Goal: Task Accomplishment & Management: Use online tool/utility

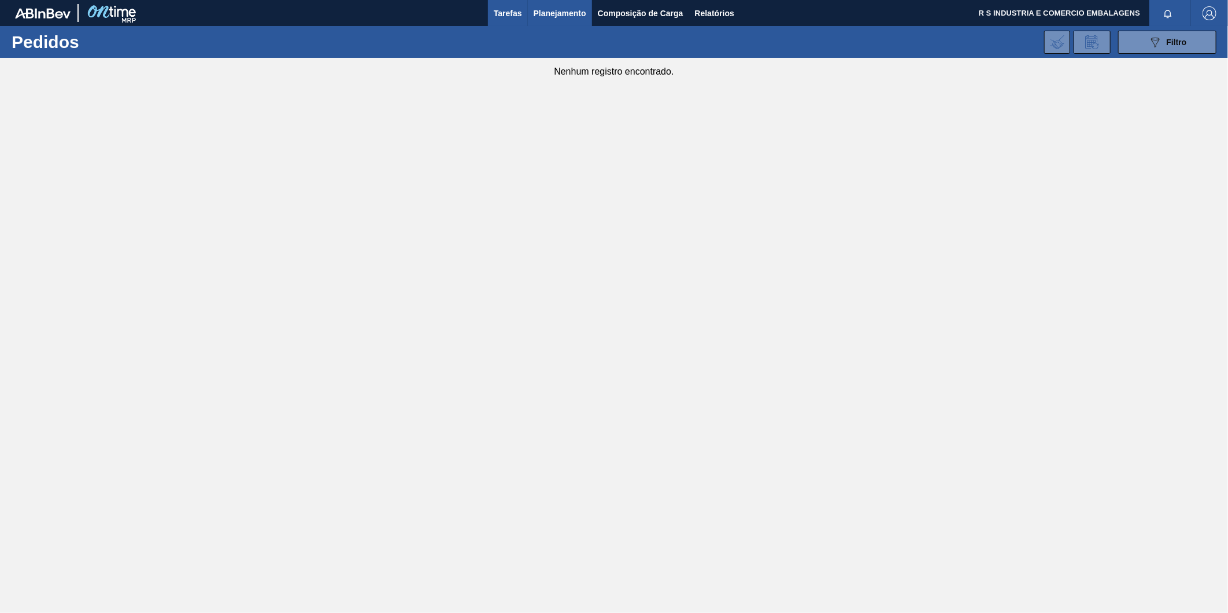
click at [515, 14] on span "Tarefas" at bounding box center [508, 13] width 28 height 14
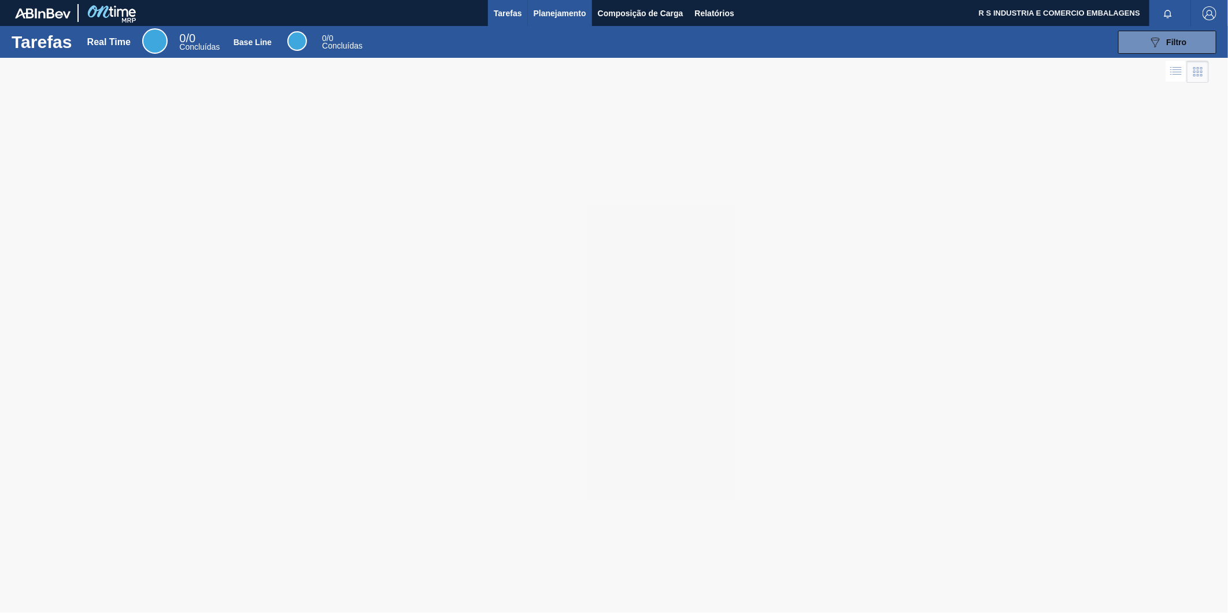
click at [544, 13] on span "Planejamento" at bounding box center [560, 13] width 53 height 14
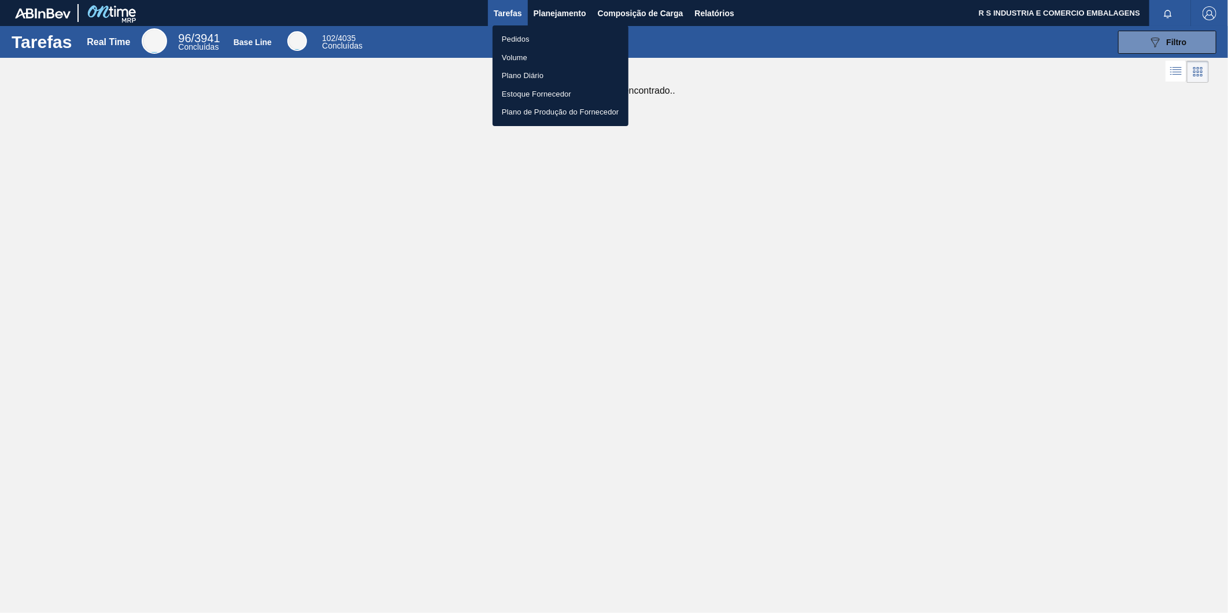
click at [510, 42] on li "Pedidos" at bounding box center [561, 39] width 136 height 19
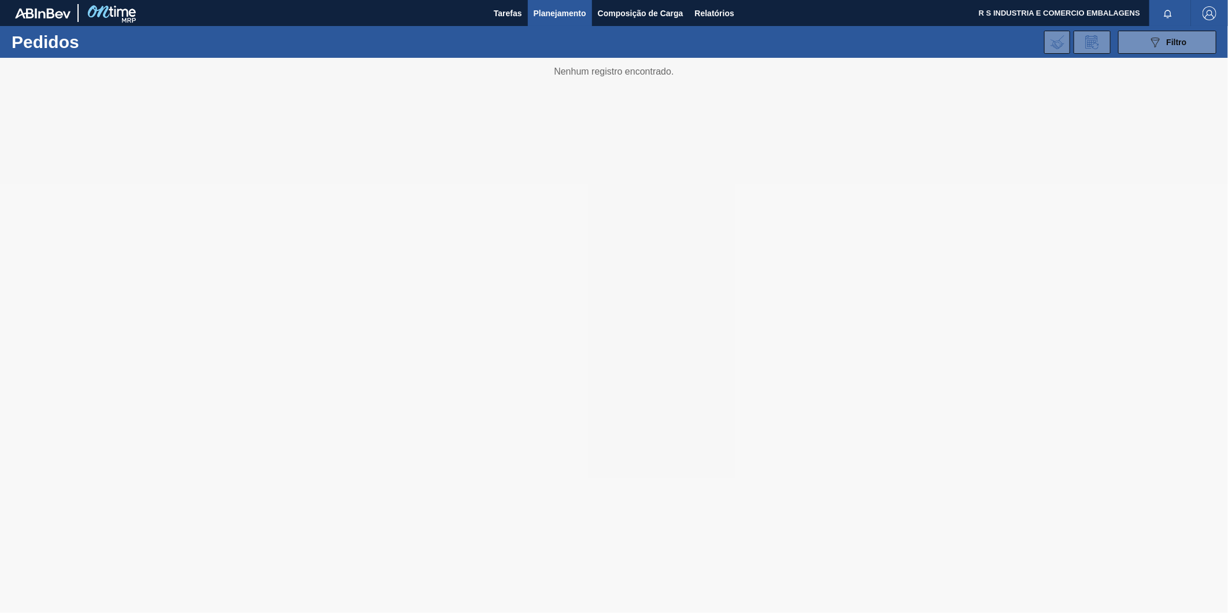
click at [557, 10] on span "Planejamento" at bounding box center [560, 13] width 53 height 14
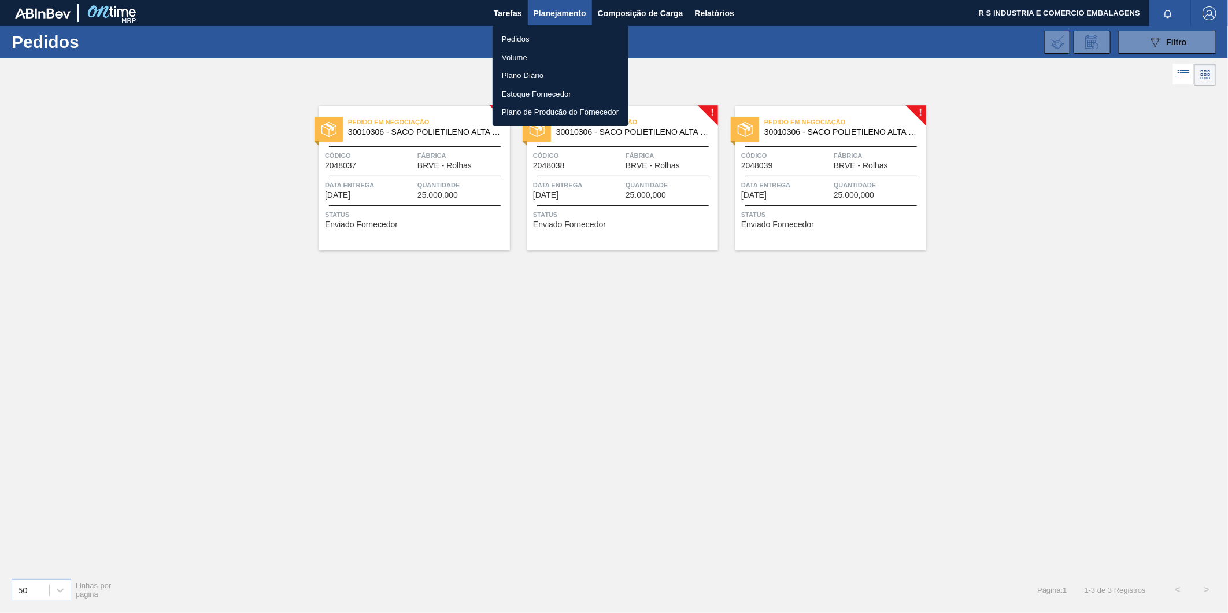
click at [465, 382] on div at bounding box center [614, 306] width 1228 height 613
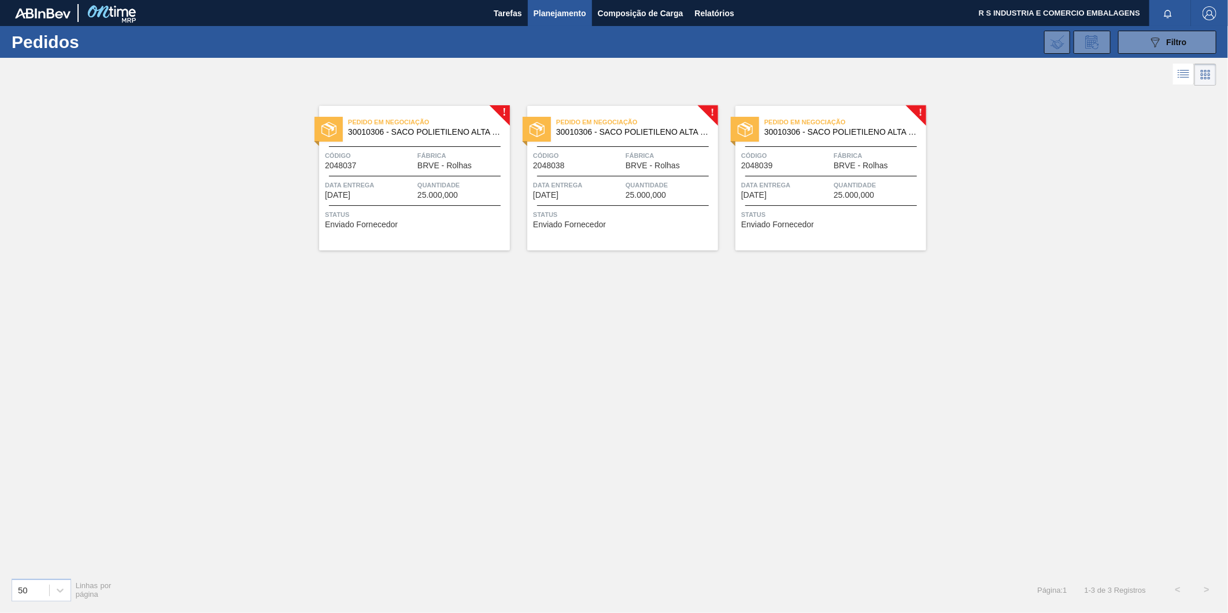
click at [405, 129] on span "30010306 - SACO POLIETILENO ALTA DENSIDADE;23 KG;89" at bounding box center [424, 132] width 153 height 9
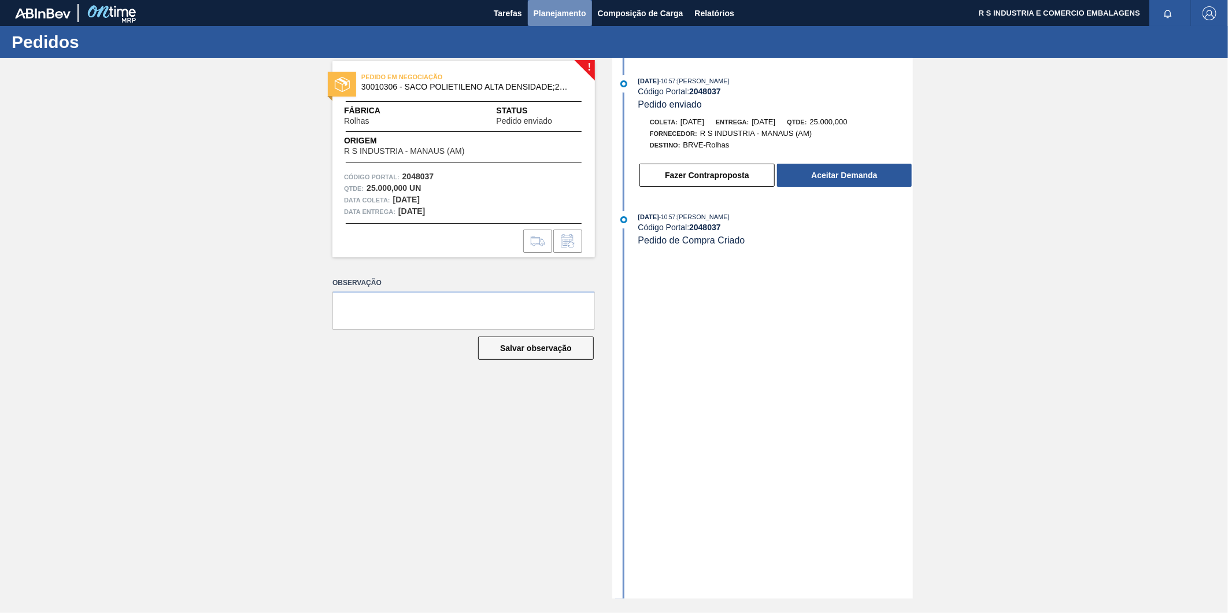
click at [541, 16] on span "Planejamento" at bounding box center [560, 13] width 53 height 14
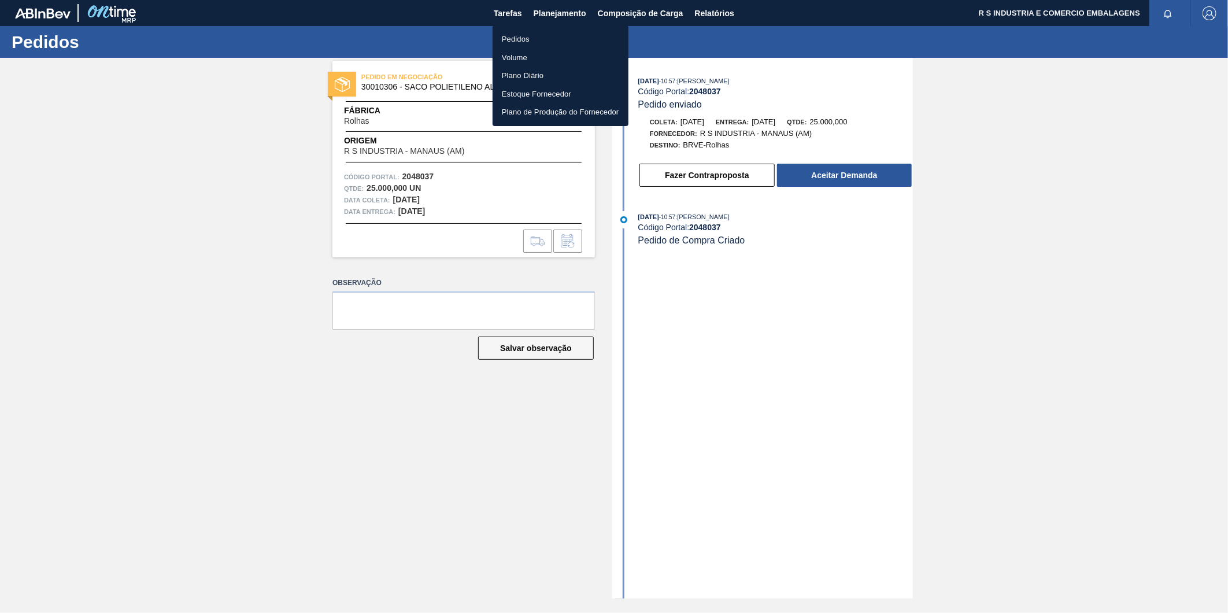
click at [551, 39] on li "Pedidos" at bounding box center [561, 39] width 136 height 19
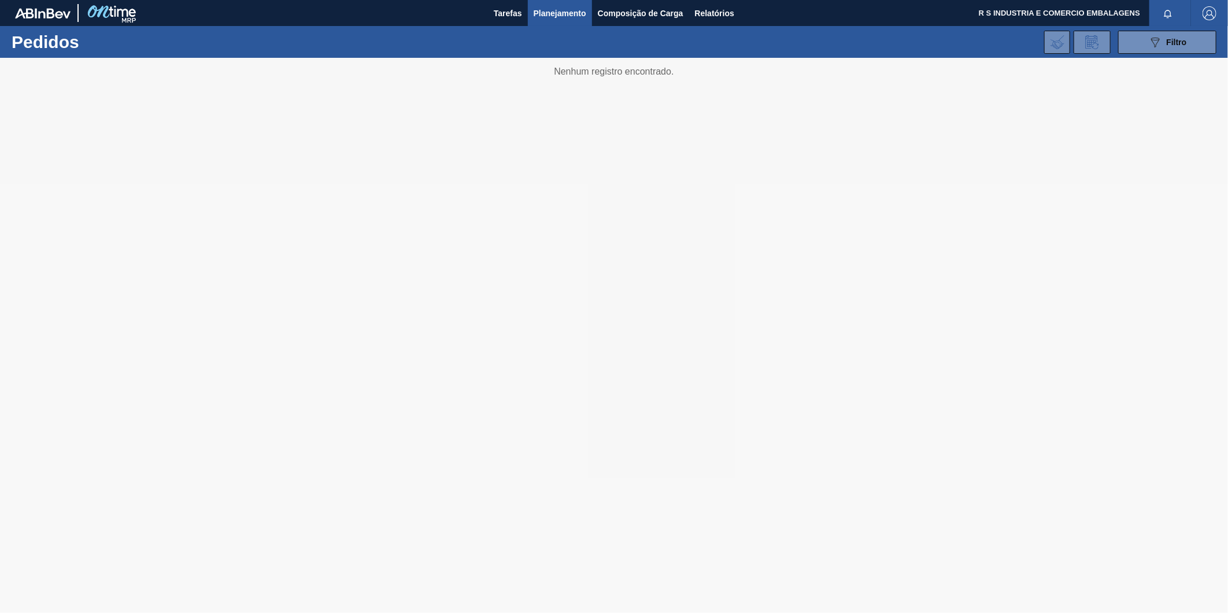
click at [548, 12] on span "Planejamento" at bounding box center [560, 13] width 53 height 14
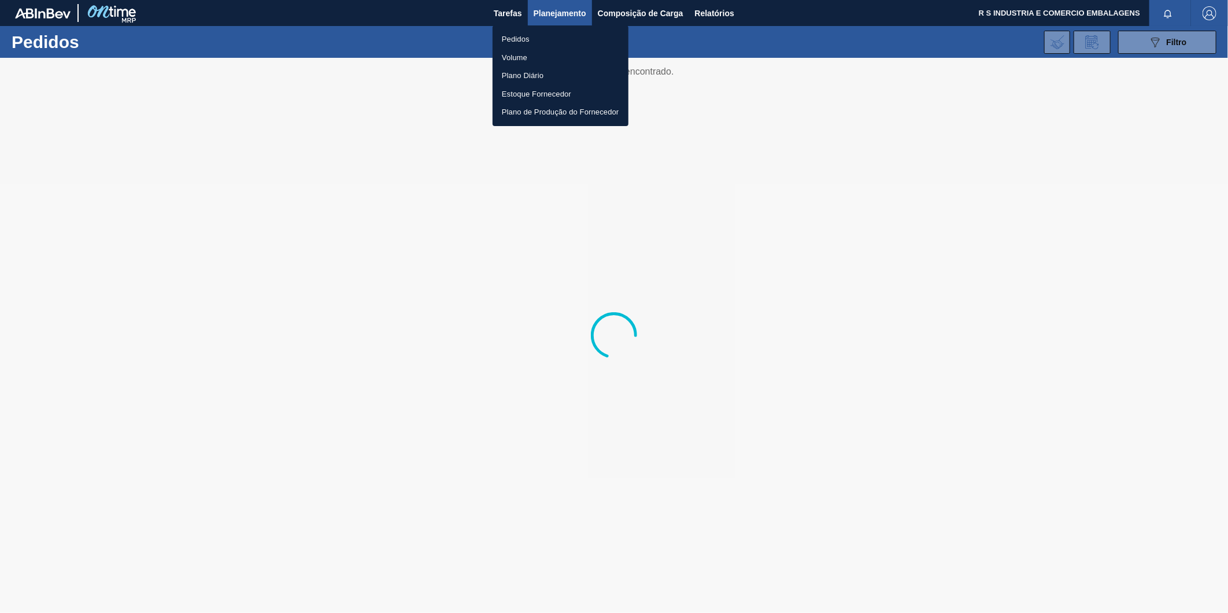
click at [521, 36] on li "Pedidos" at bounding box center [561, 39] width 136 height 19
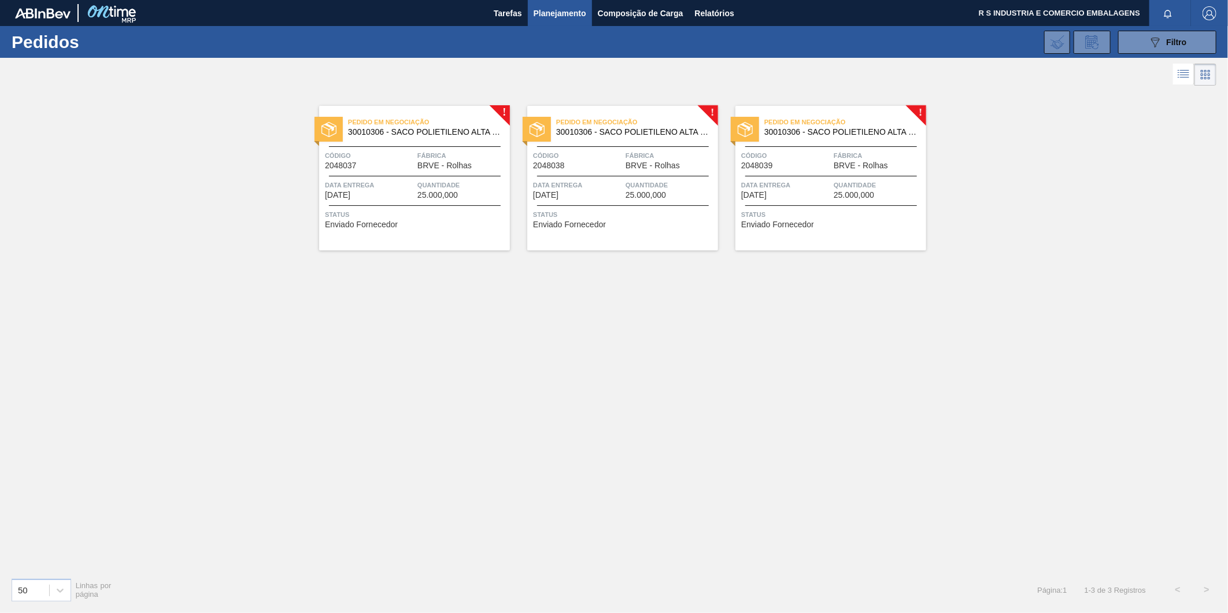
click at [408, 171] on div "Pedido em Negociação 30010306 - SACO POLIETILENO ALTA DENSIDADE;23 KG;89 Código…" at bounding box center [414, 178] width 191 height 145
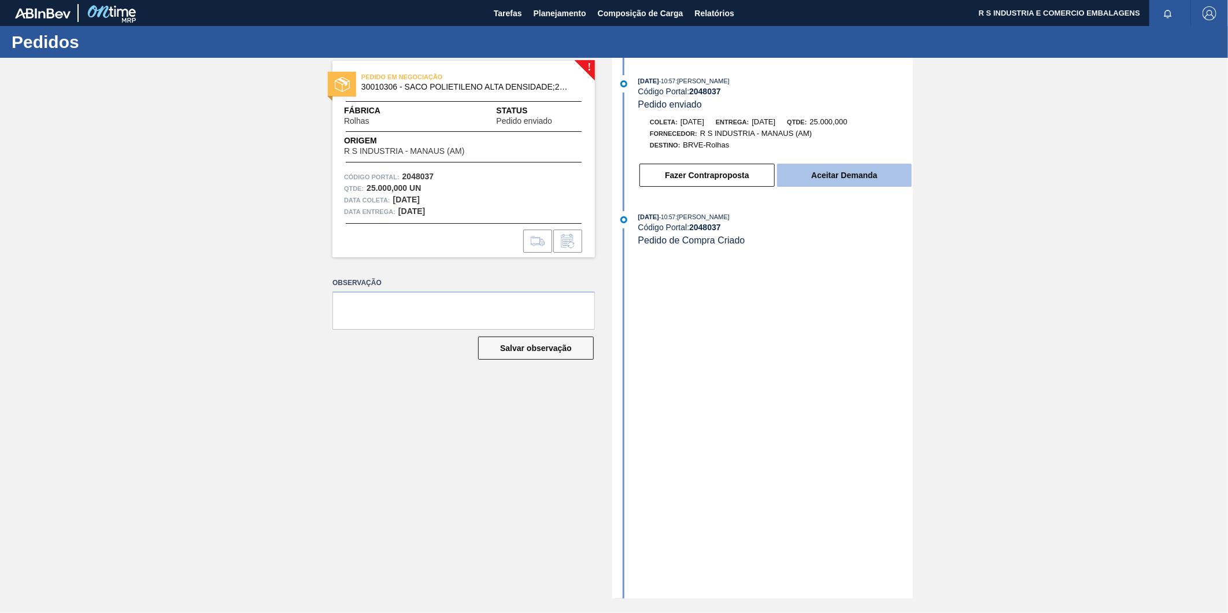
click at [806, 182] on button "Aceitar Demanda" at bounding box center [844, 175] width 135 height 23
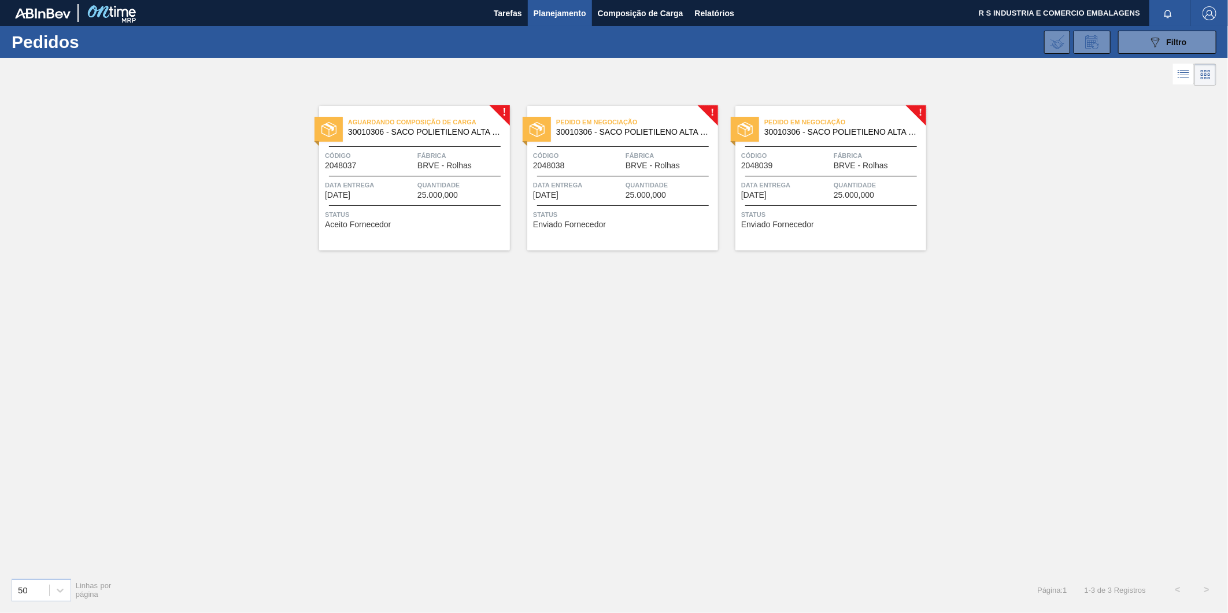
click at [425, 146] on div at bounding box center [415, 146] width 172 height 1
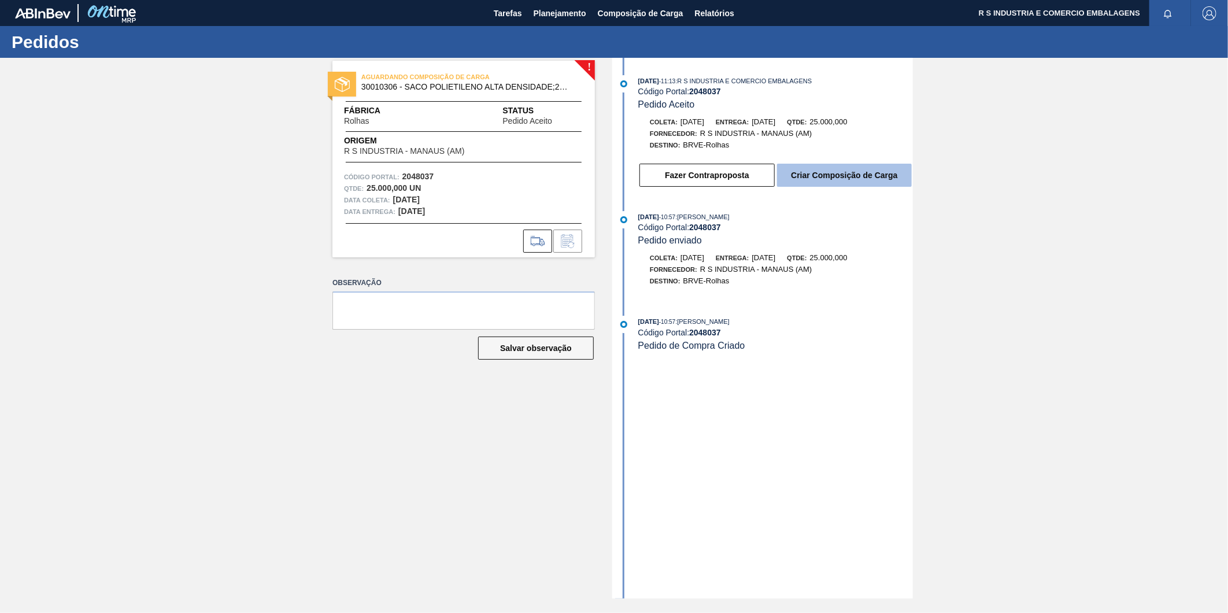
click at [839, 172] on button "Criar Composição de Carga" at bounding box center [844, 175] width 135 height 23
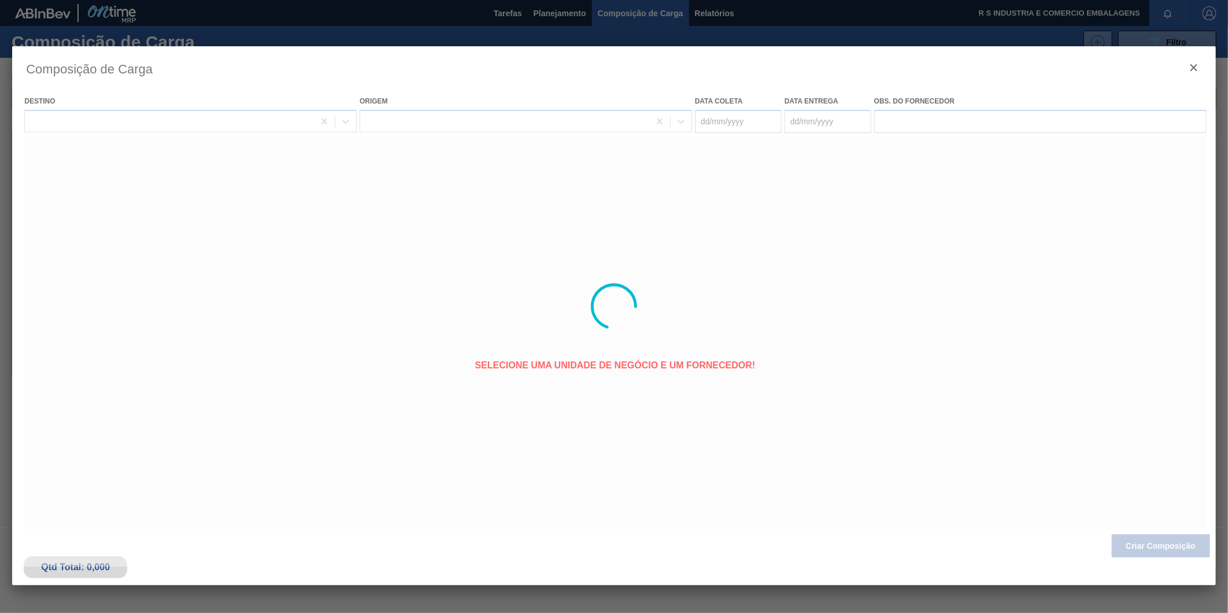
type coleta "[DATE]"
type Entrega "[DATE]"
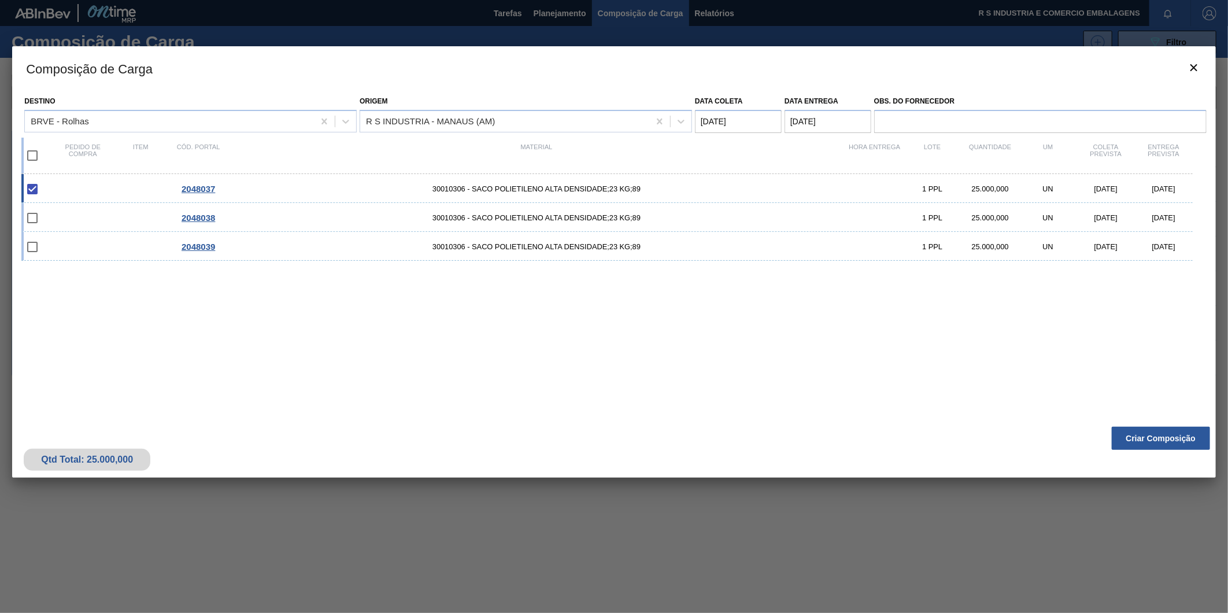
click at [102, 192] on div "2048037 30010306 - SACO POLIETILENO ALTA DENSIDADE;23 KG;89 1 PPL 25.000,000 UN…" at bounding box center [607, 188] width 1172 height 29
checkbox input "false"
click at [194, 192] on span "2048037" at bounding box center [199, 189] width 34 height 10
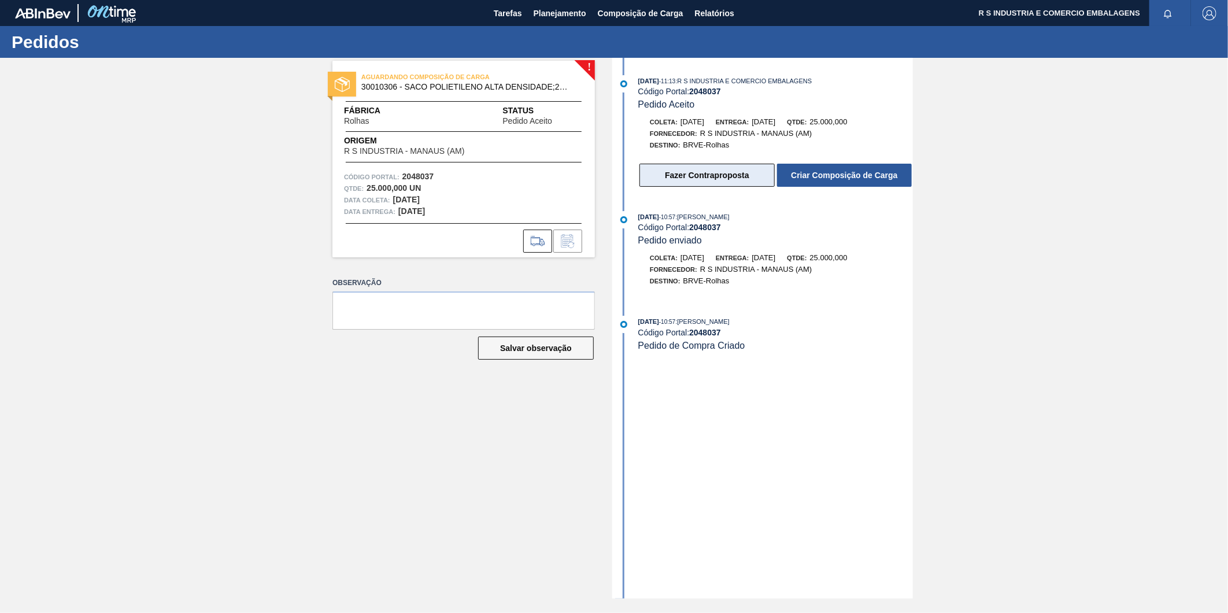
click at [697, 176] on button "Fazer Contraproposta" at bounding box center [707, 175] width 135 height 23
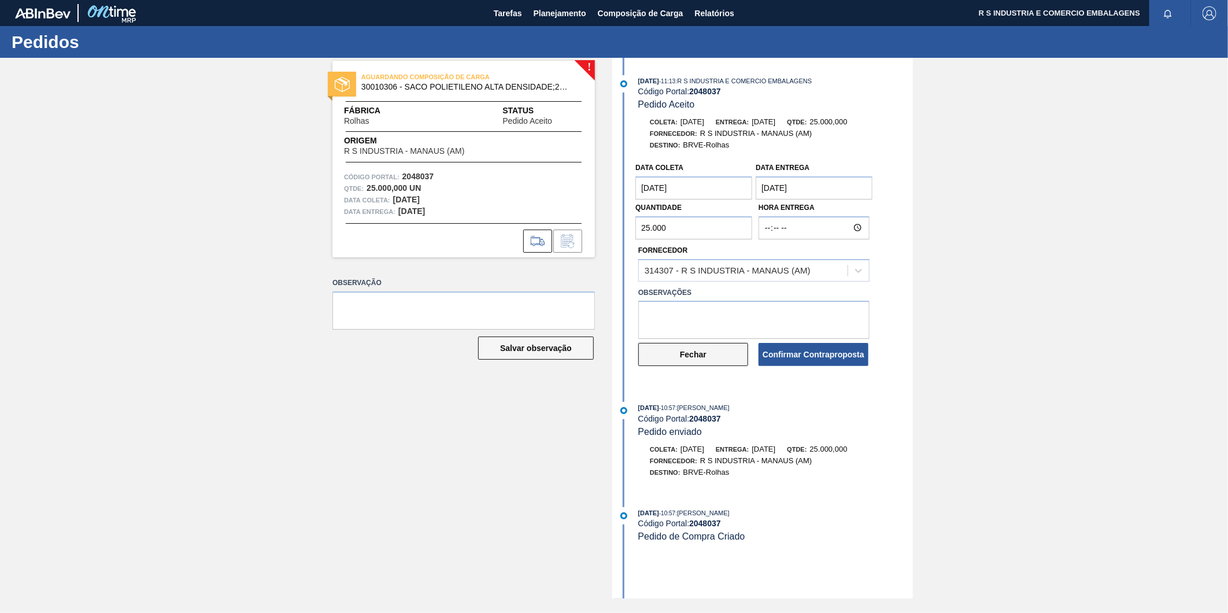
click at [736, 365] on button "Fechar" at bounding box center [694, 354] width 110 height 23
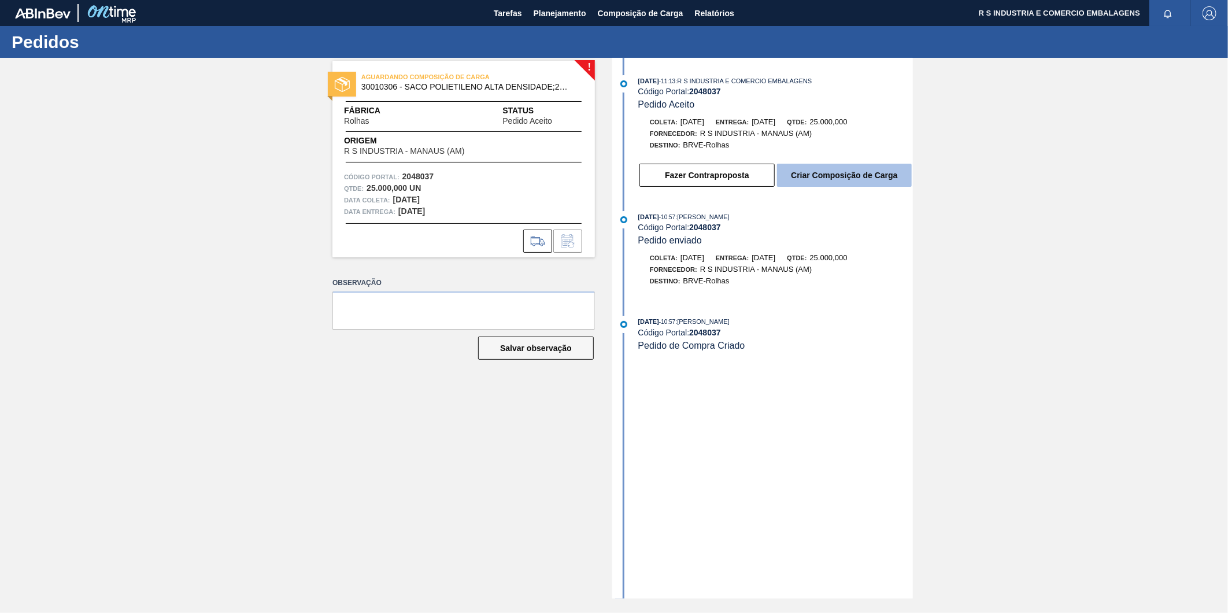
click at [816, 172] on button "Criar Composição de Carga" at bounding box center [844, 175] width 135 height 23
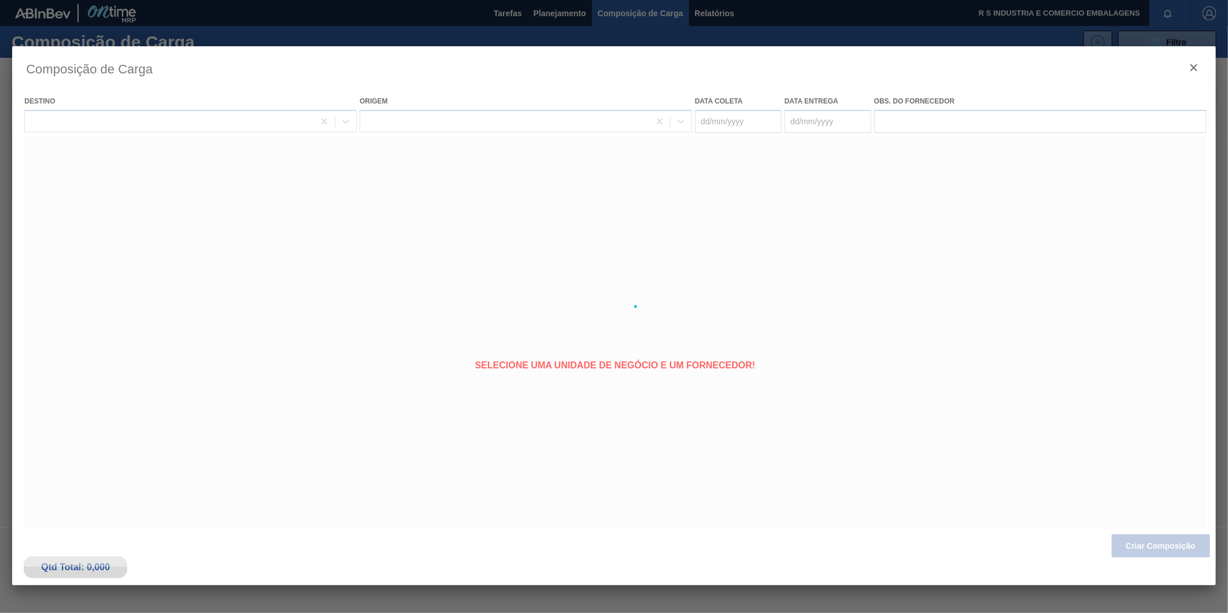
type coleta "[DATE]"
type Entrega "[DATE]"
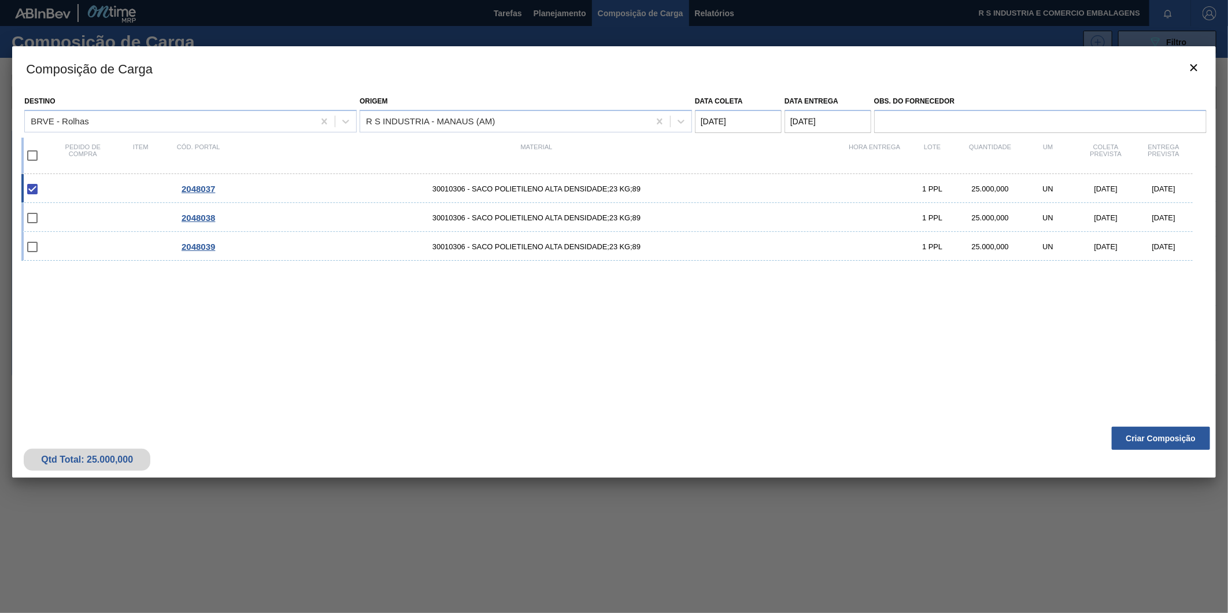
click at [74, 153] on div "Pedido de compra" at bounding box center [83, 155] width 58 height 24
click at [447, 186] on span "30010306 - SACO POLIETILENO ALTA DENSIDADE;23 KG;89" at bounding box center [536, 188] width 619 height 9
click at [31, 189] on input "checkbox" at bounding box center [32, 189] width 24 height 24
click at [27, 189] on input "checkbox" at bounding box center [32, 189] width 24 height 24
click at [33, 190] on input "checkbox" at bounding box center [32, 189] width 24 height 24
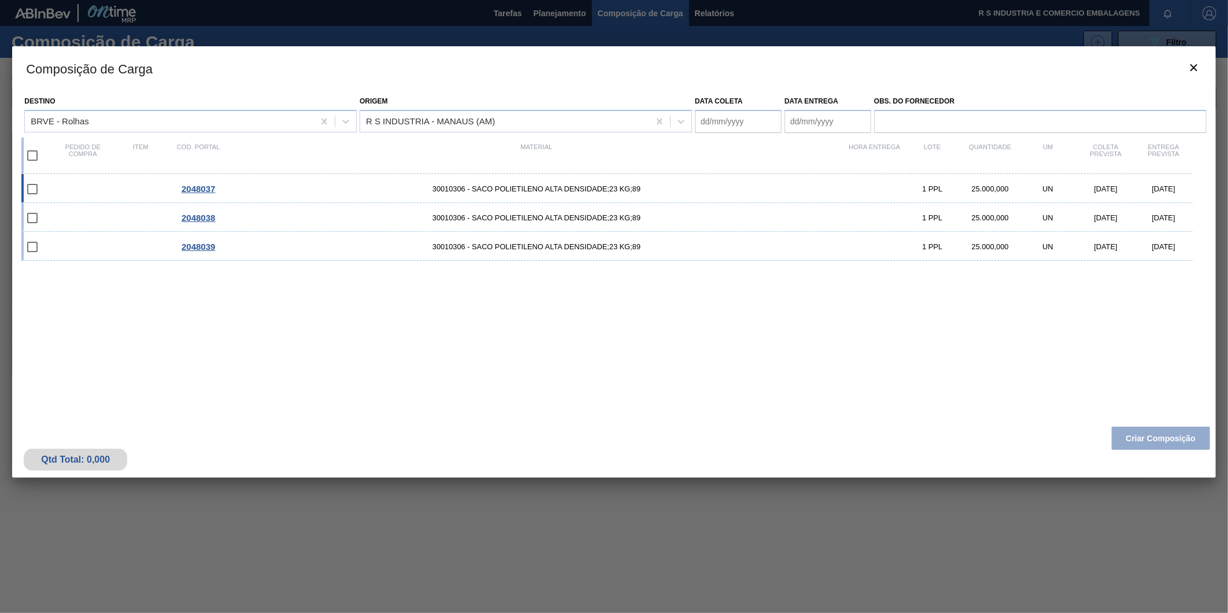
checkbox input "false"
click at [1189, 73] on icon "botão de ícone" at bounding box center [1194, 68] width 14 height 14
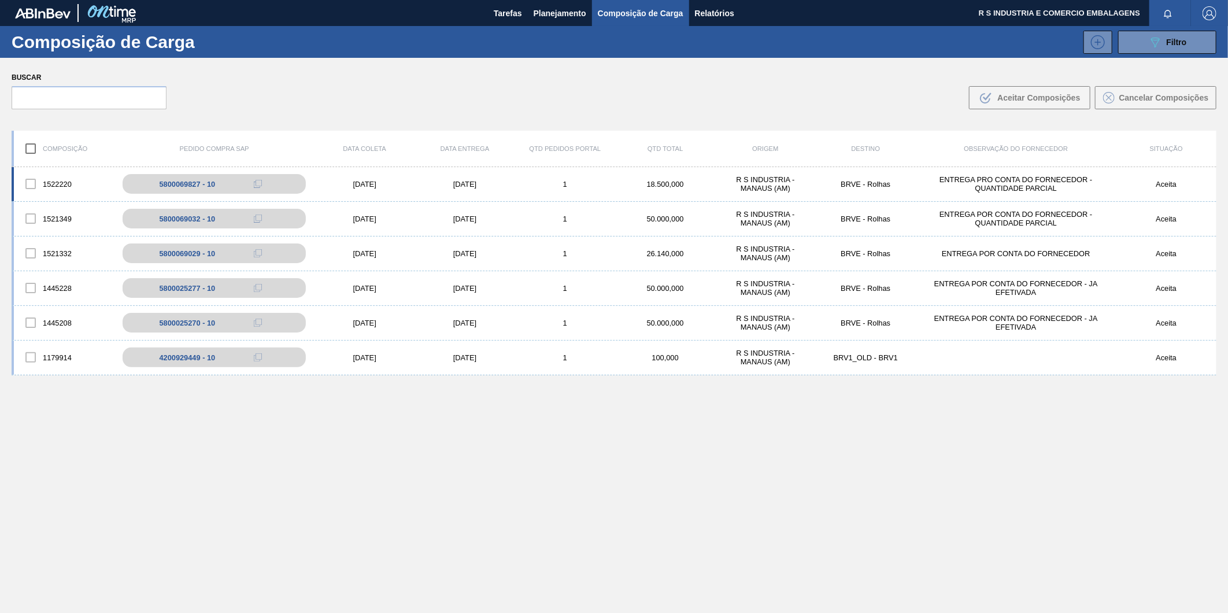
click at [373, 187] on div "[DATE]" at bounding box center [365, 184] width 100 height 9
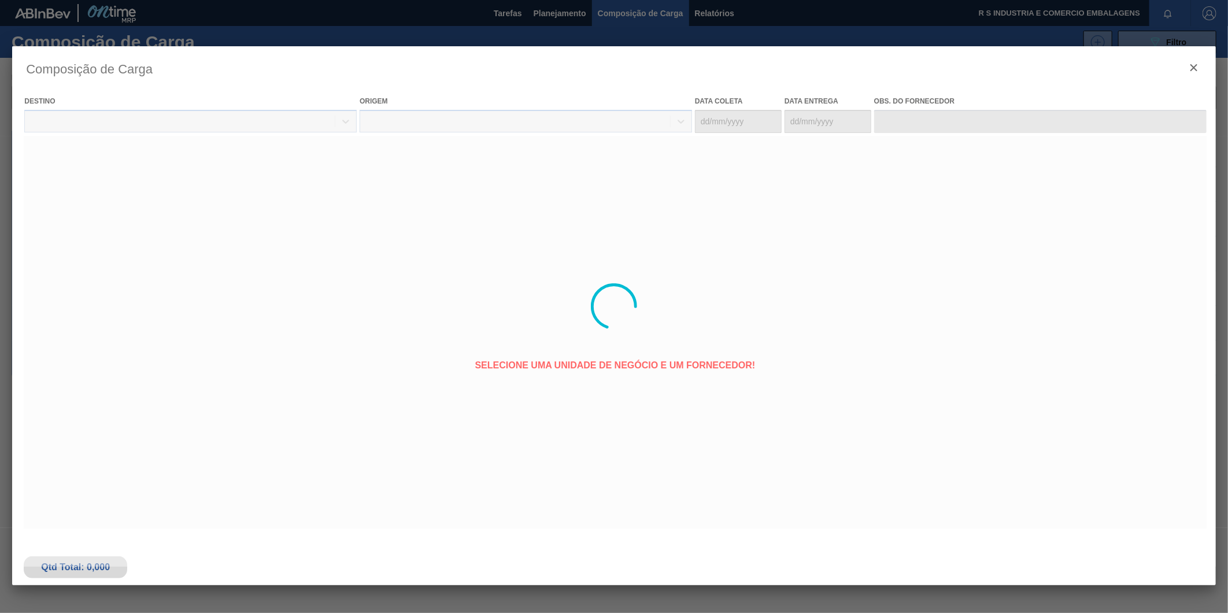
type coleta "[DATE]"
type Entrega "[DATE]"
type input "ENTREGA PRO CONTA DO FORNECEDOR - QUANTIDADE PARCIAL"
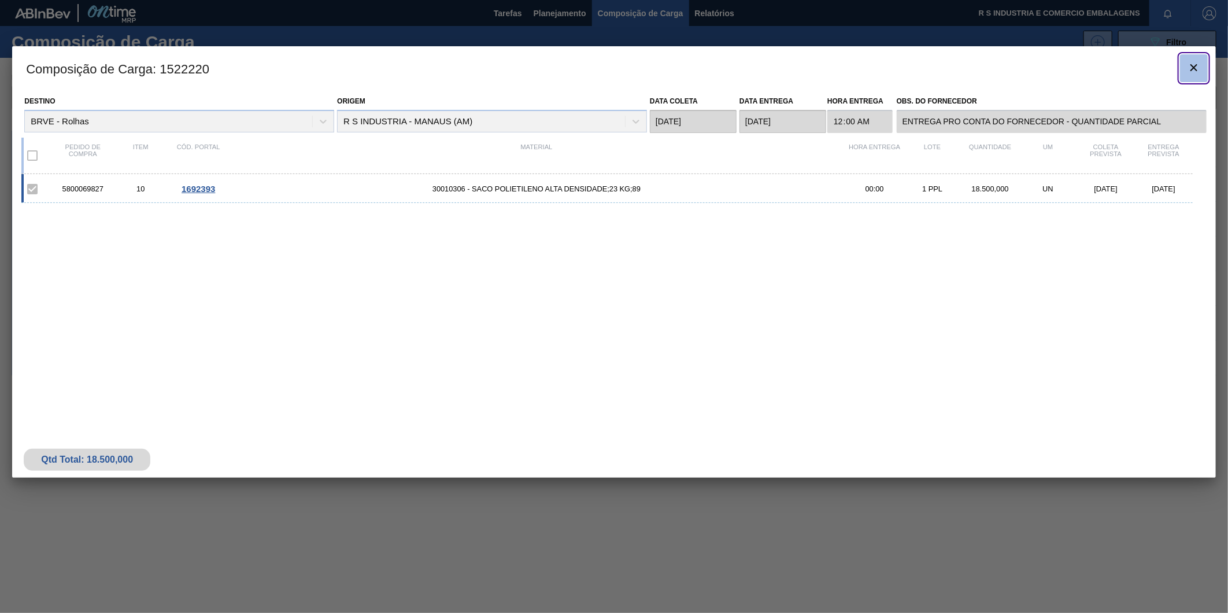
click at [1189, 65] on icon "botão de ícone" at bounding box center [1194, 68] width 14 height 14
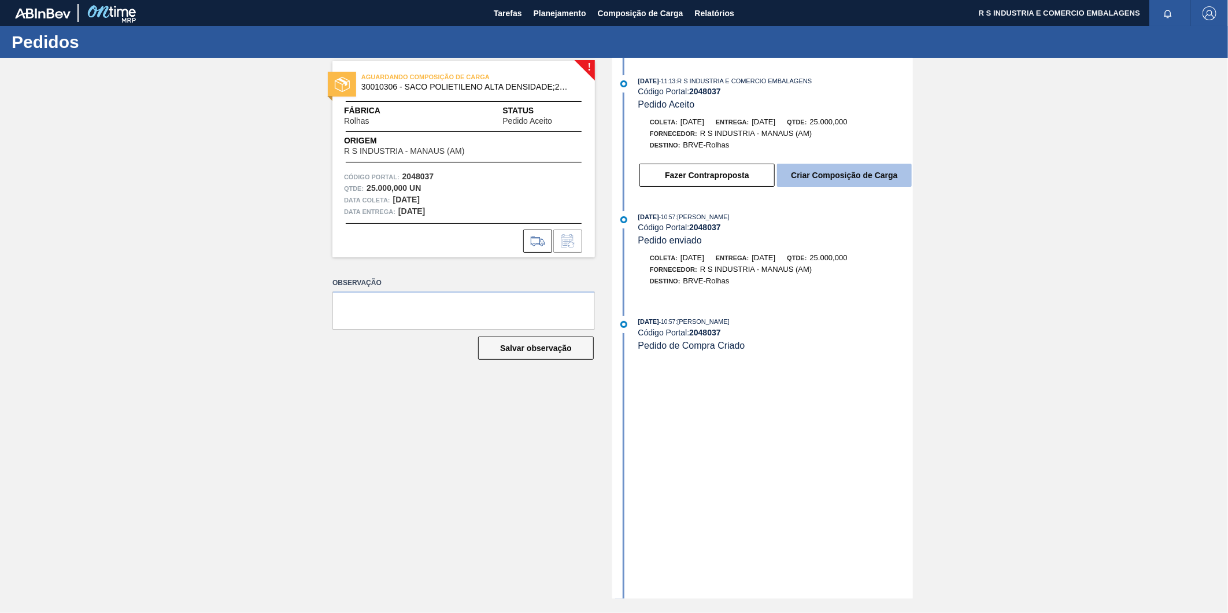
click at [814, 180] on button "Criar Composição de Carga" at bounding box center [844, 175] width 135 height 23
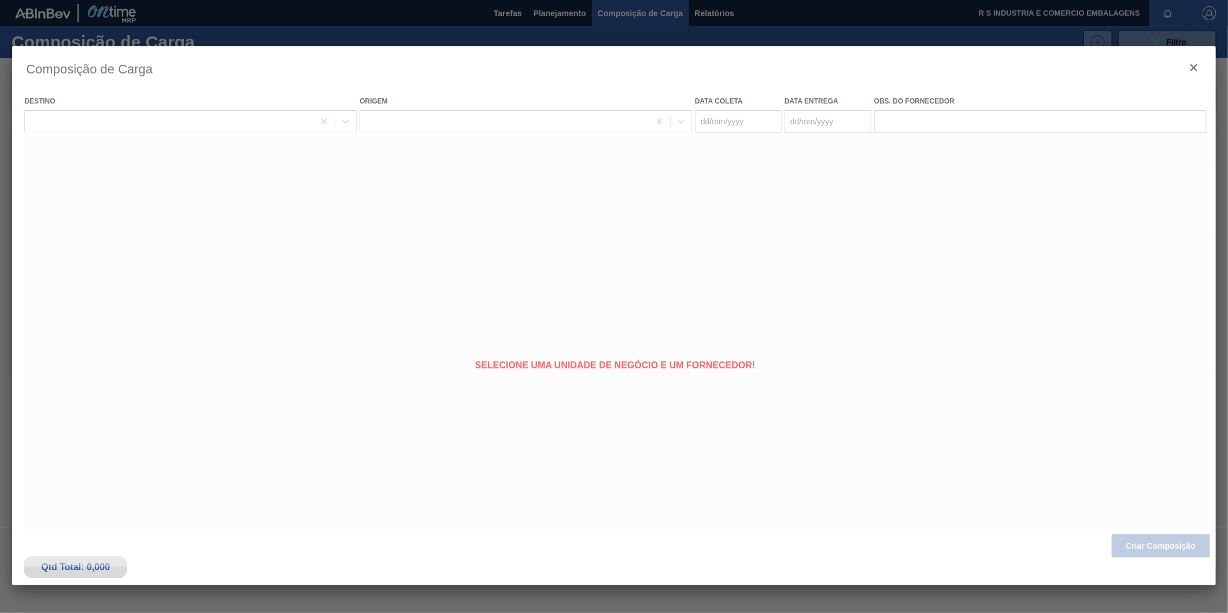
type coleta "[DATE]"
type Entrega "[DATE]"
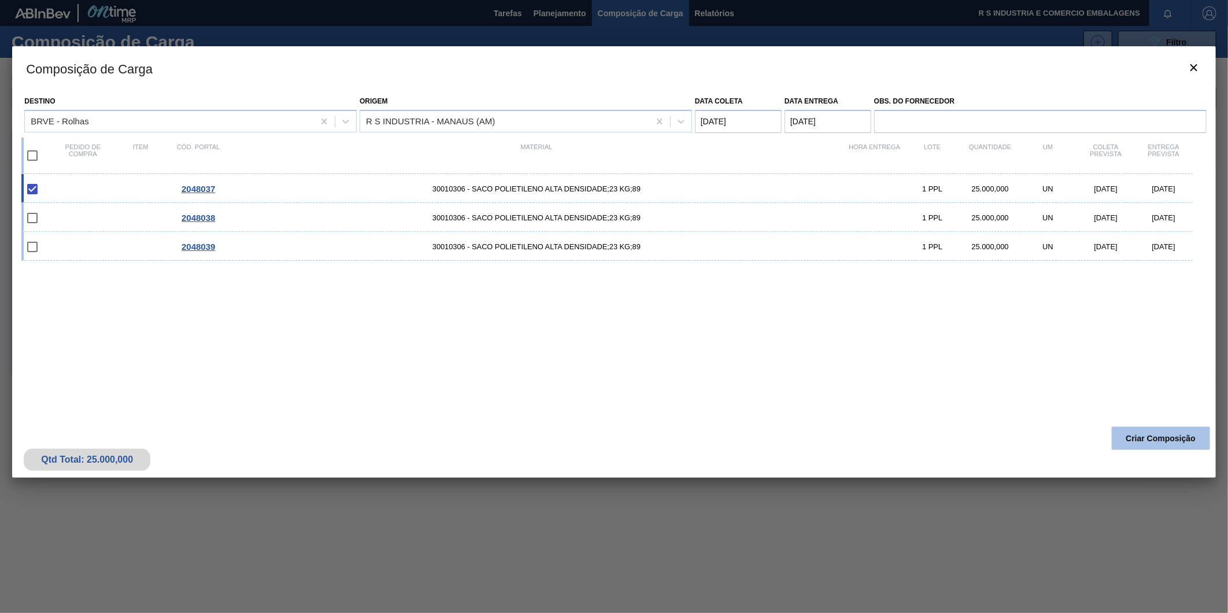
click at [1145, 441] on button "Criar Composição" at bounding box center [1161, 438] width 98 height 23
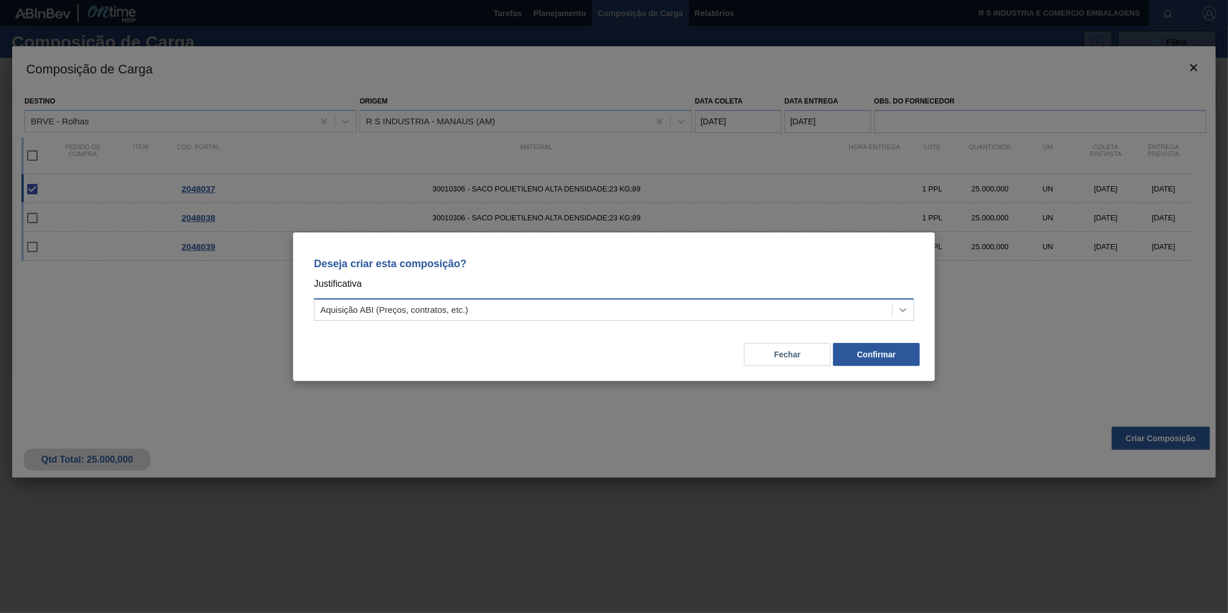
click at [900, 312] on icon at bounding box center [904, 310] width 12 height 12
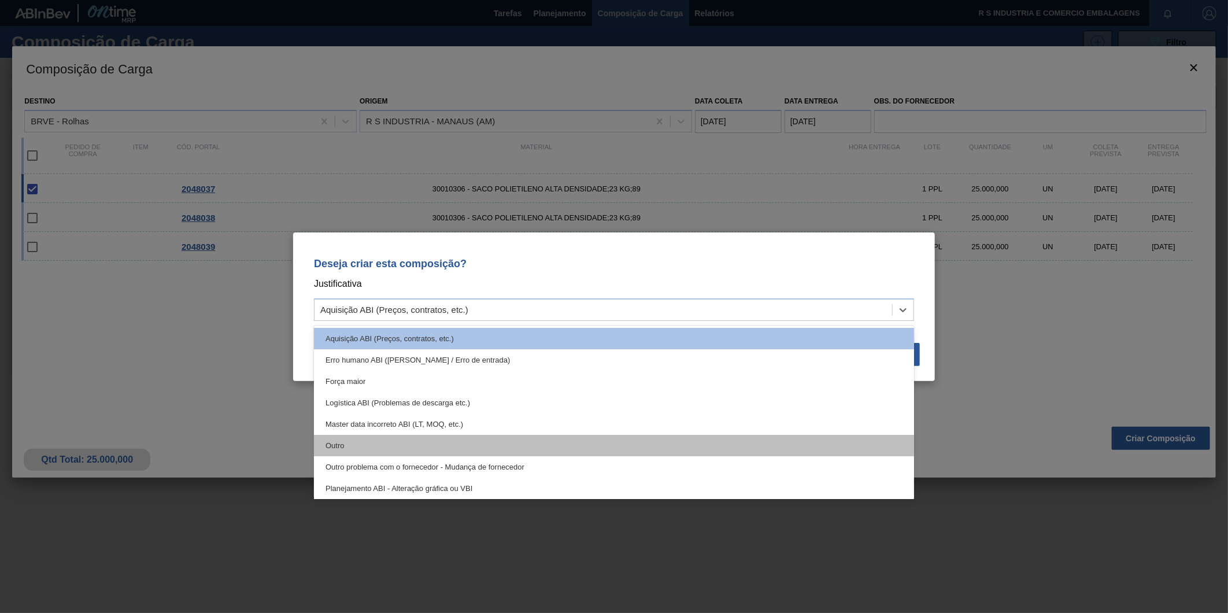
click at [390, 444] on div "Outro" at bounding box center [614, 445] width 600 height 21
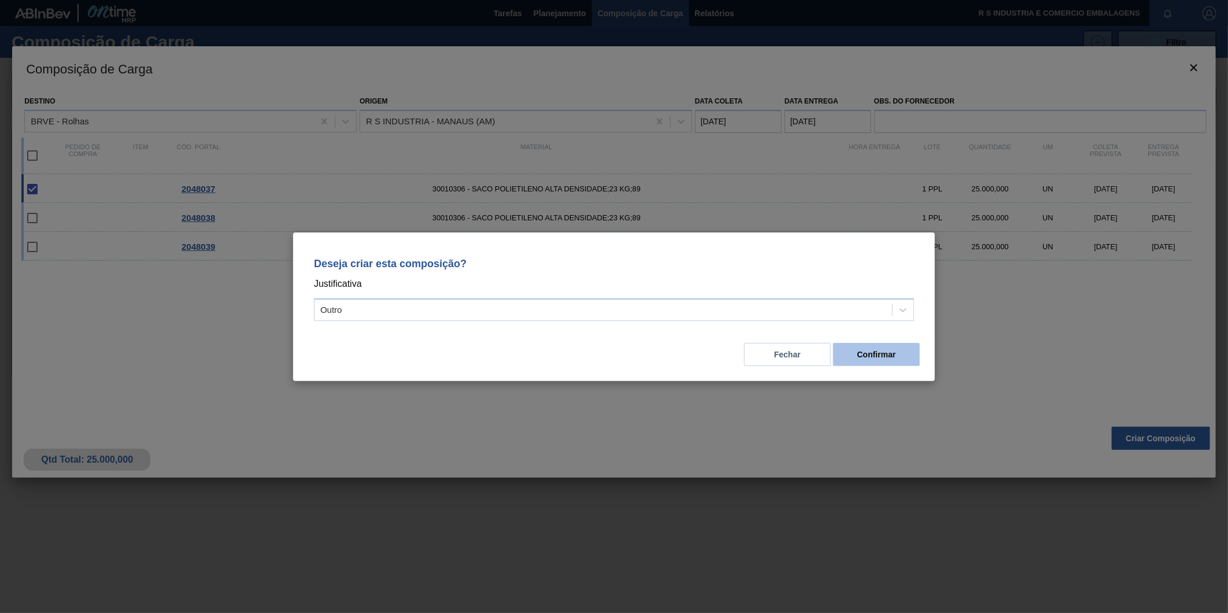
click at [878, 352] on button "Confirmar" at bounding box center [876, 354] width 87 height 23
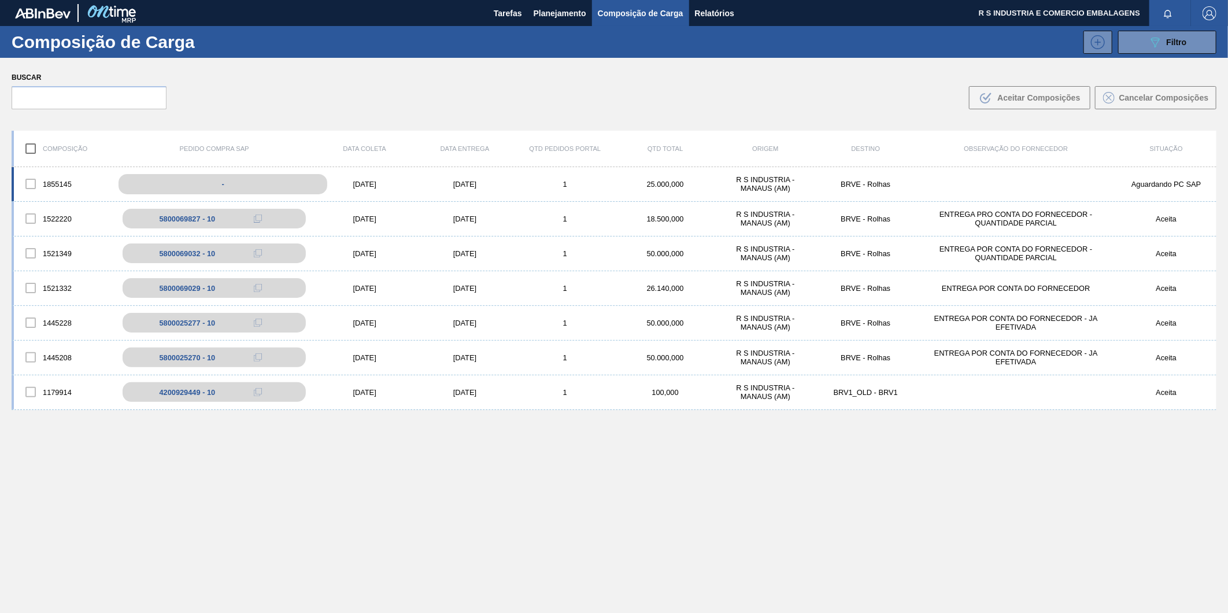
click at [307, 180] on div "-" at bounding box center [223, 184] width 209 height 20
click at [29, 188] on div at bounding box center [31, 184] width 24 height 24
click at [30, 184] on div at bounding box center [31, 184] width 24 height 24
click at [392, 180] on div "[DATE]" at bounding box center [365, 184] width 100 height 9
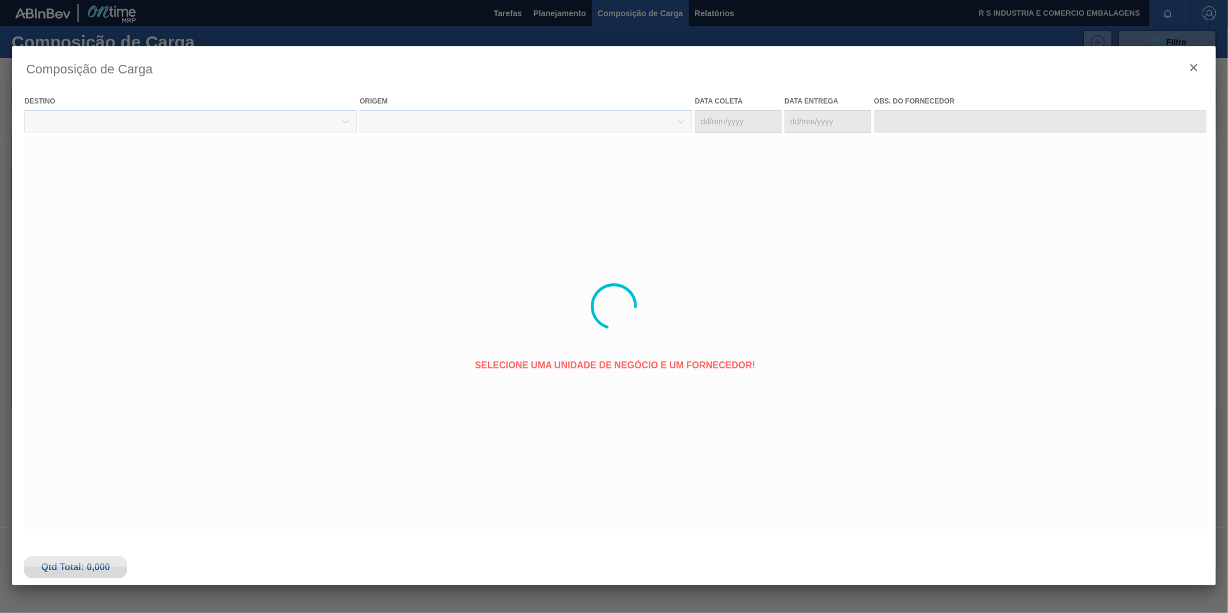
type coleta "[DATE]"
type Entrega "[DATE]"
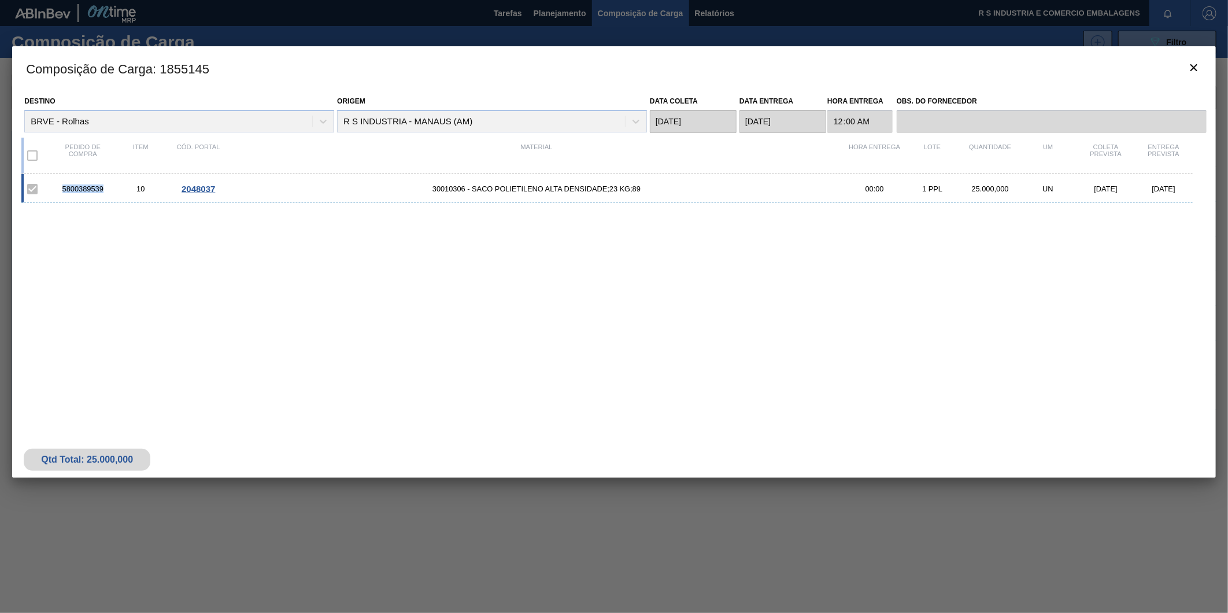
drag, startPoint x: 91, startPoint y: 192, endPoint x: 62, endPoint y: 194, distance: 29.0
click at [62, 194] on div "5800389539 10 2048037 30010306 - SACO POLIETILENO ALTA DENSIDADE;23 KG;89 00:00…" at bounding box center [607, 188] width 1172 height 29
copy div "5800389539"
click at [1188, 65] on icon "botão de ícone" at bounding box center [1194, 68] width 14 height 14
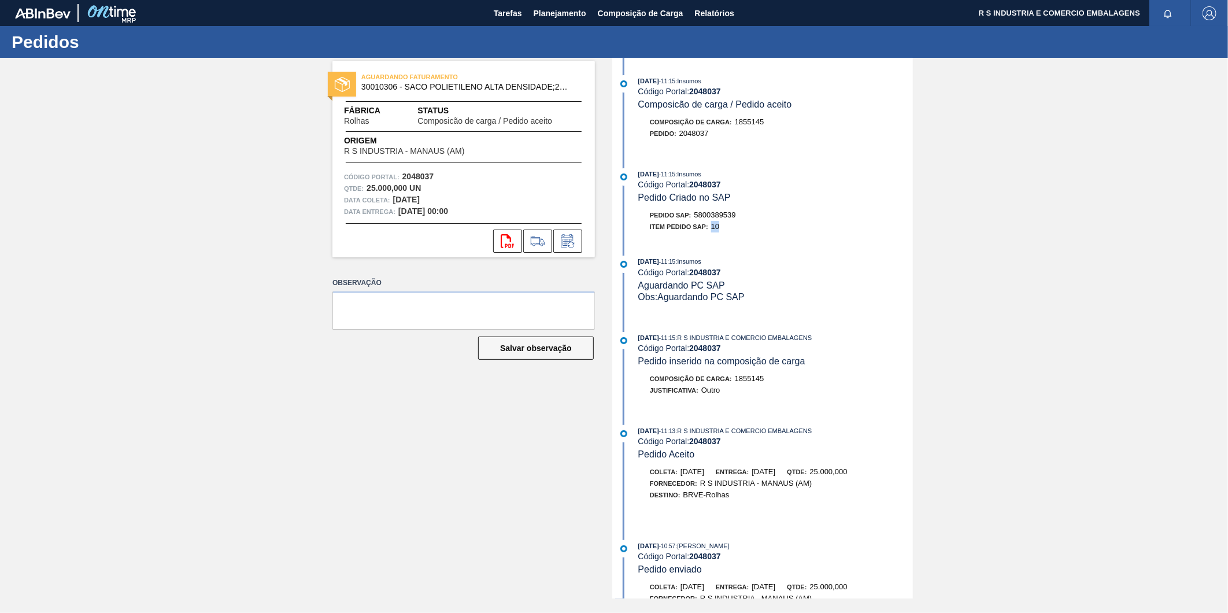
click at [713, 232] on div "Item pedido SAP: 10" at bounding box center [776, 227] width 275 height 12
drag, startPoint x: 713, startPoint y: 235, endPoint x: 795, endPoint y: 324, distance: 122.0
click at [776, 276] on div "Código Portal: 2048037" at bounding box center [776, 272] width 275 height 9
click at [556, 14] on span "Planejamento" at bounding box center [560, 13] width 53 height 14
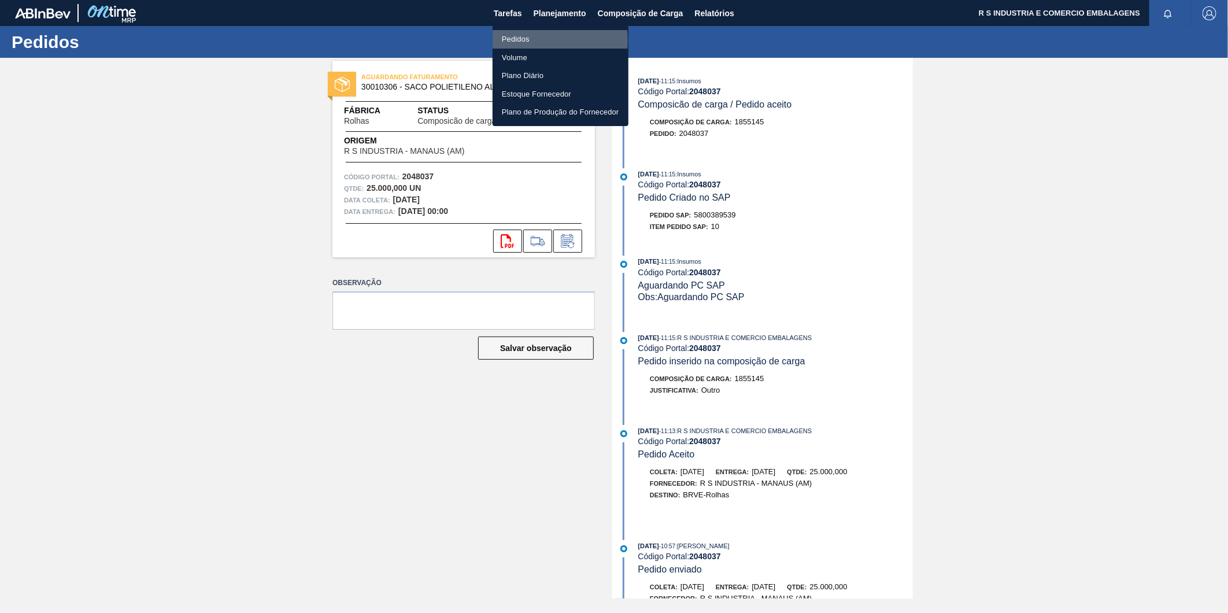
click at [510, 40] on li "Pedidos" at bounding box center [561, 39] width 136 height 19
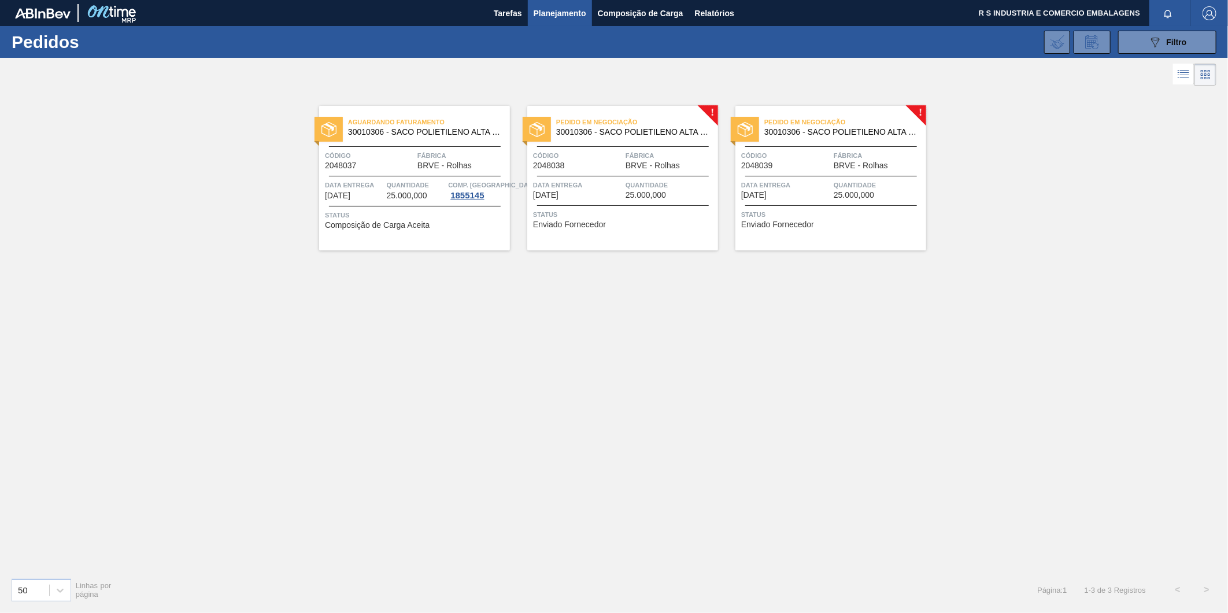
click at [602, 158] on span "Código" at bounding box center [578, 156] width 90 height 12
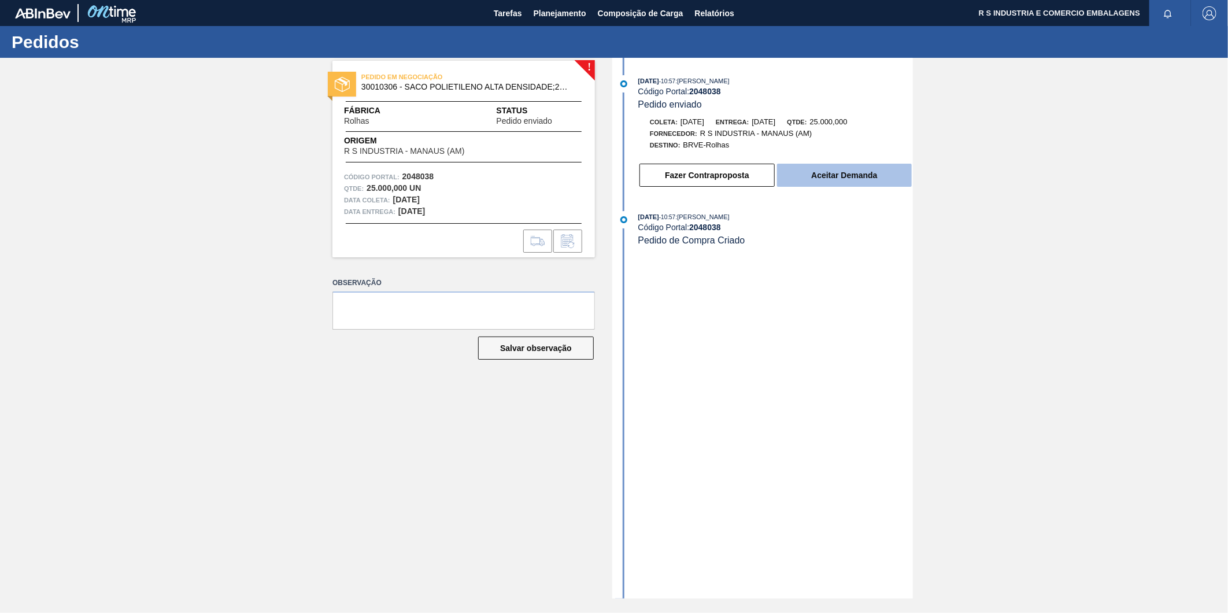
click at [856, 180] on button "Aceitar Demanda" at bounding box center [844, 175] width 135 height 23
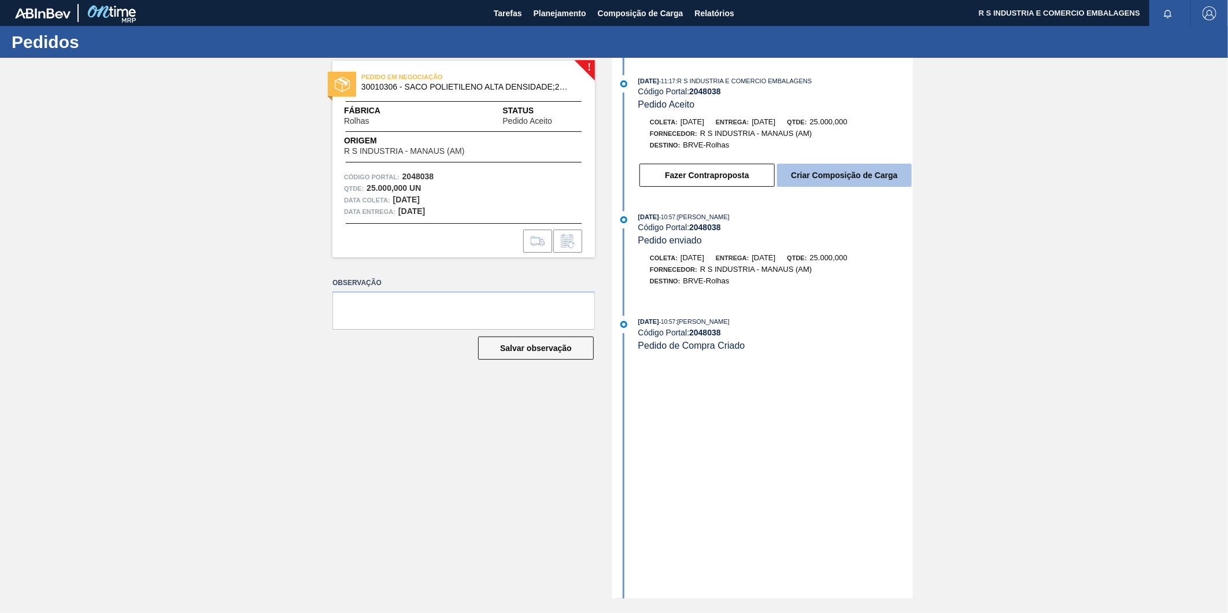
click at [855, 172] on button "Criar Composição de Carga" at bounding box center [844, 175] width 135 height 23
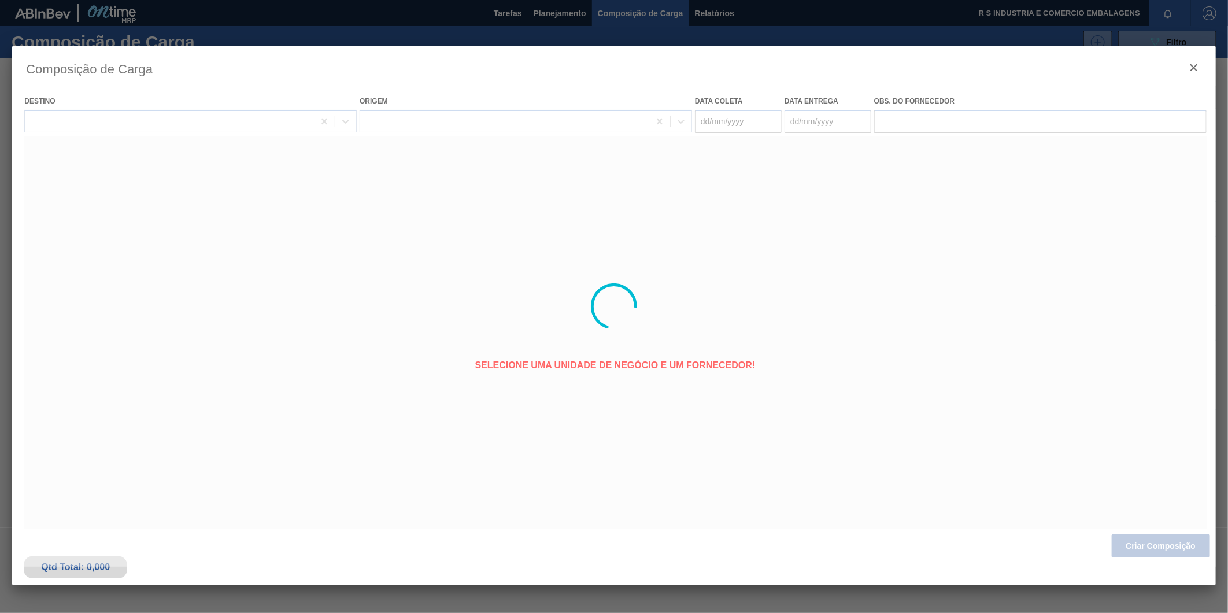
type coleta "[DATE]"
type Entrega "[DATE]"
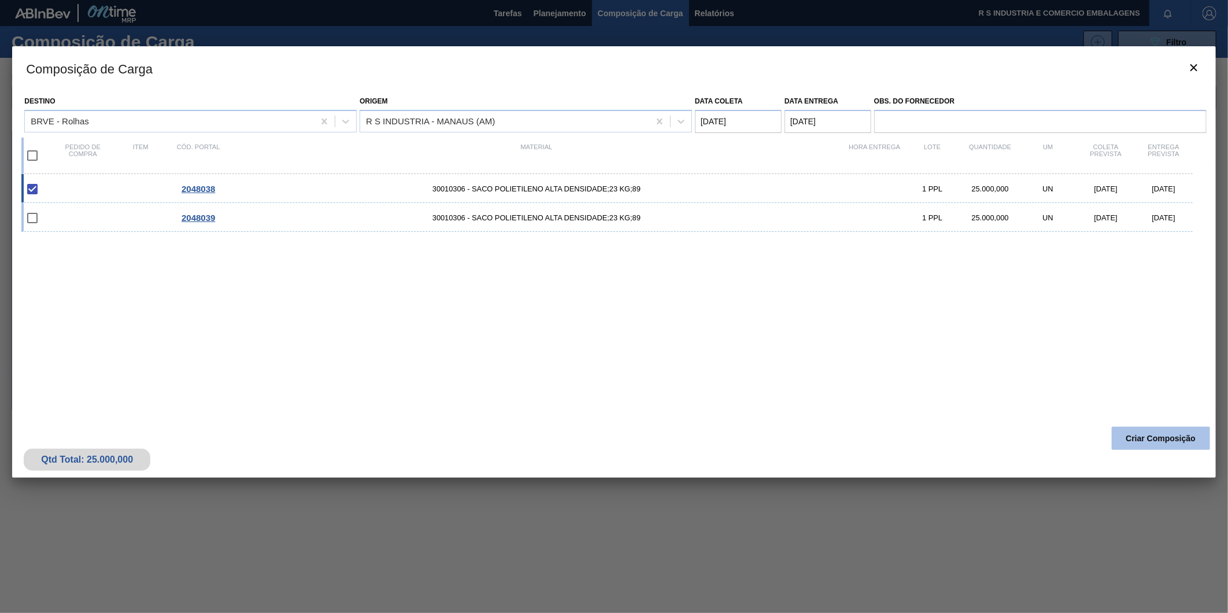
click at [1157, 438] on button "Criar Composição" at bounding box center [1161, 438] width 98 height 23
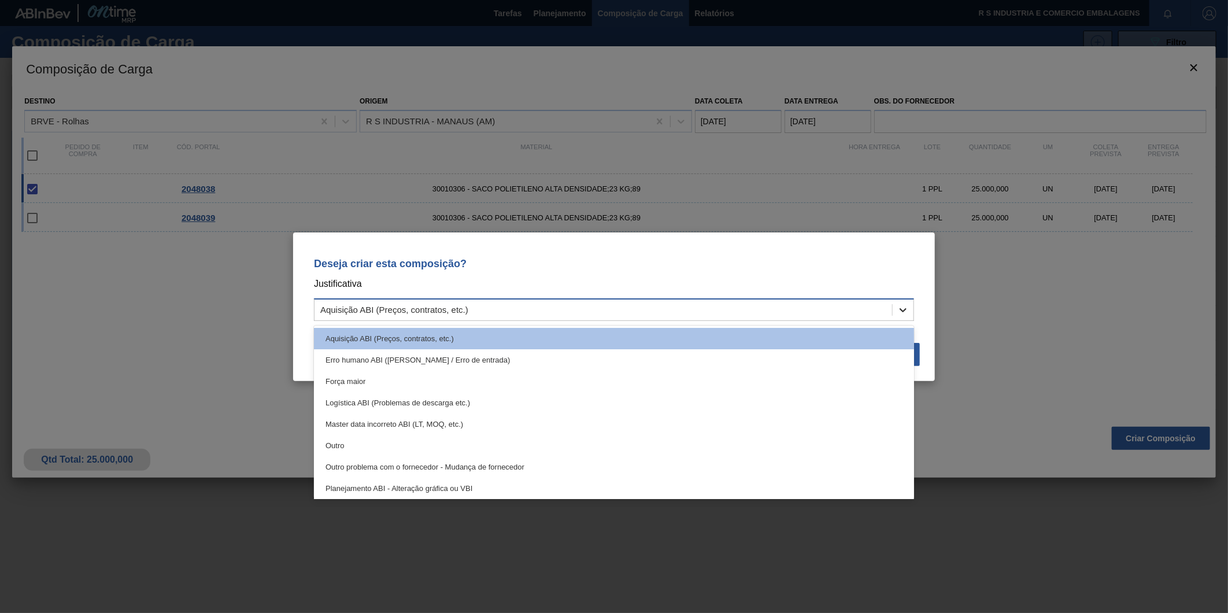
click at [910, 309] on div at bounding box center [903, 310] width 21 height 21
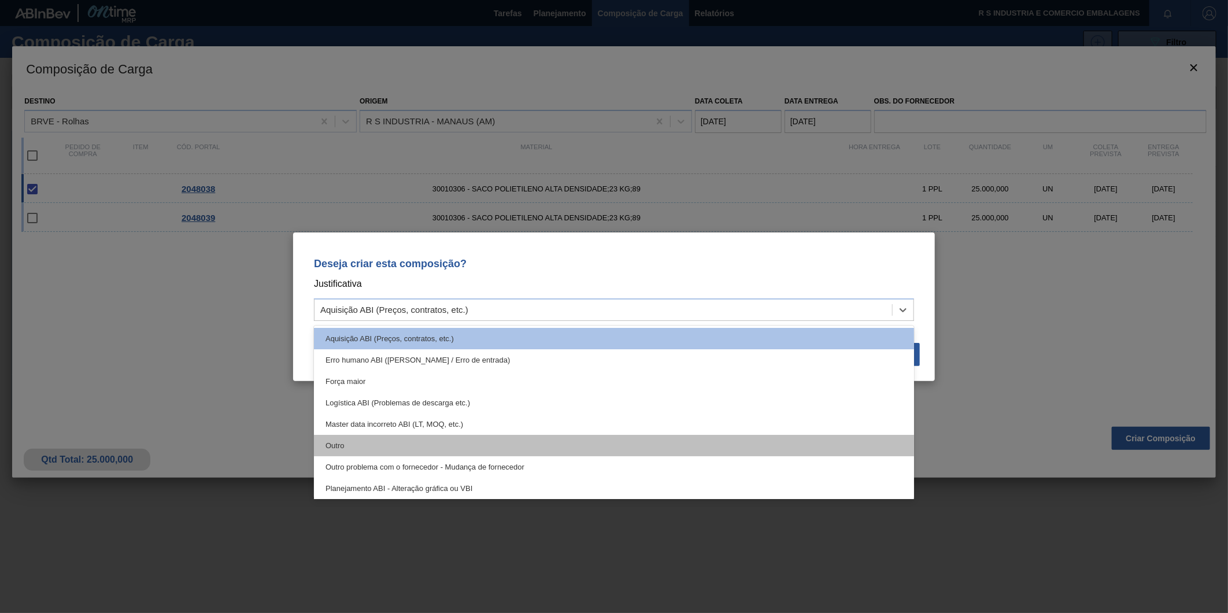
click at [431, 449] on div "Outro" at bounding box center [614, 445] width 600 height 21
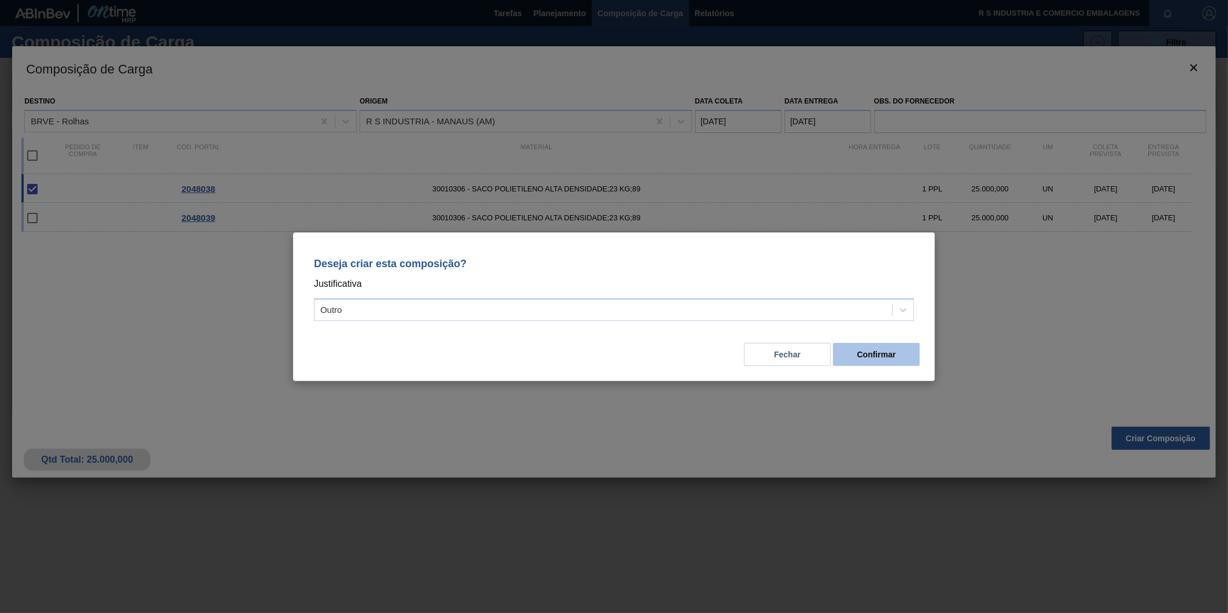
click at [866, 359] on button "Confirmar" at bounding box center [876, 354] width 87 height 23
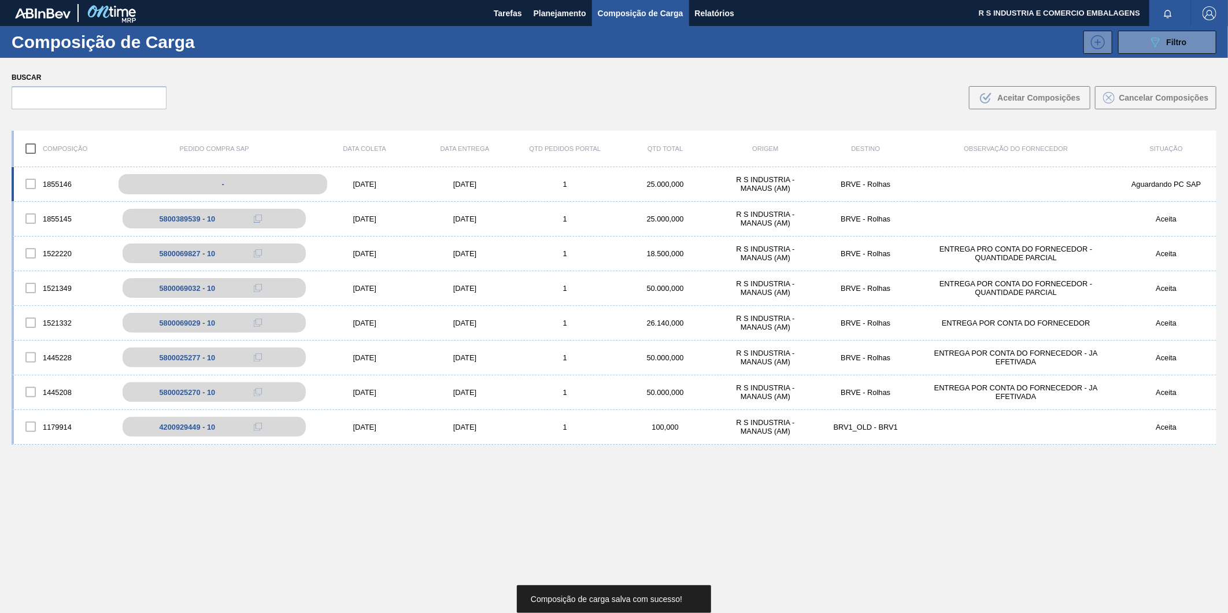
click at [239, 180] on div "-" at bounding box center [223, 184] width 209 height 20
click at [348, 194] on div "1855146 - [DATE] [DATE] 1 25.000,000 R S INDUSTRIA - MANAUS (AM) BRVE - Rolhas …" at bounding box center [614, 184] width 1205 height 35
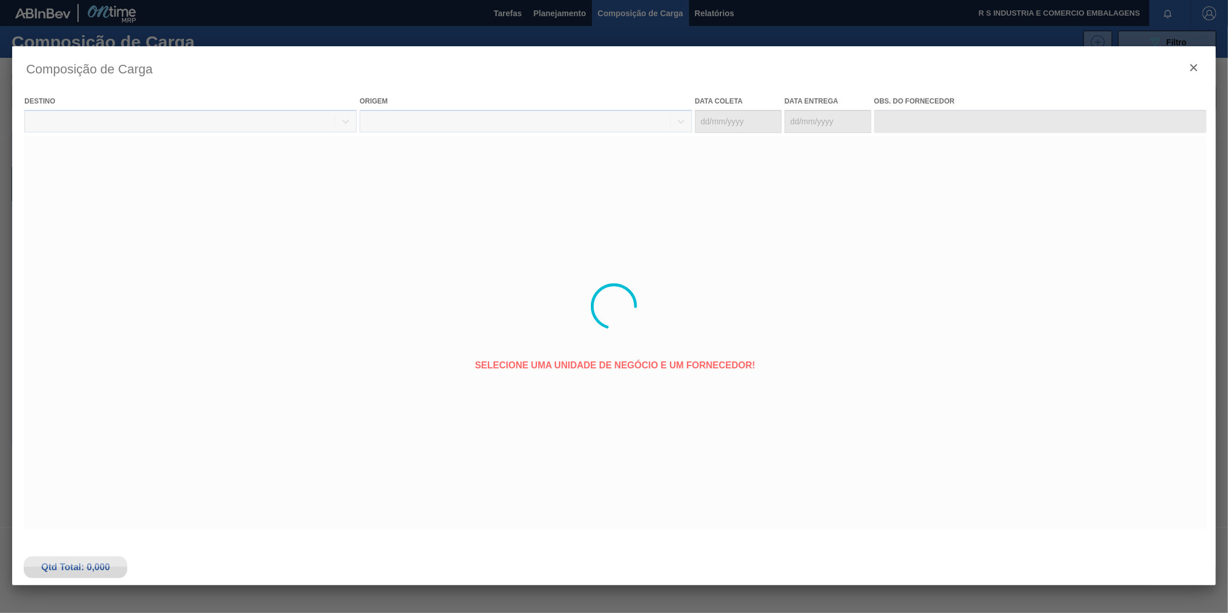
type coleta "[DATE]"
type Entrega "[DATE]"
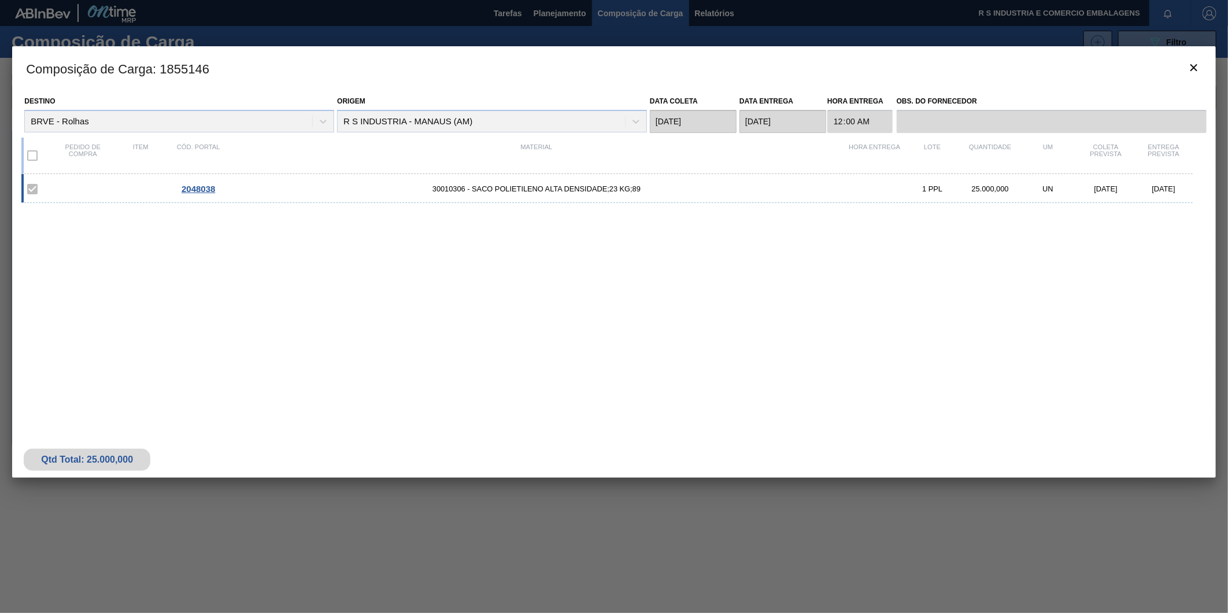
click at [318, 190] on span "30010306 - SACO POLIETILENO ALTA DENSIDADE;23 KG;89" at bounding box center [536, 188] width 619 height 9
click at [204, 186] on span "2048038" at bounding box center [199, 189] width 34 height 10
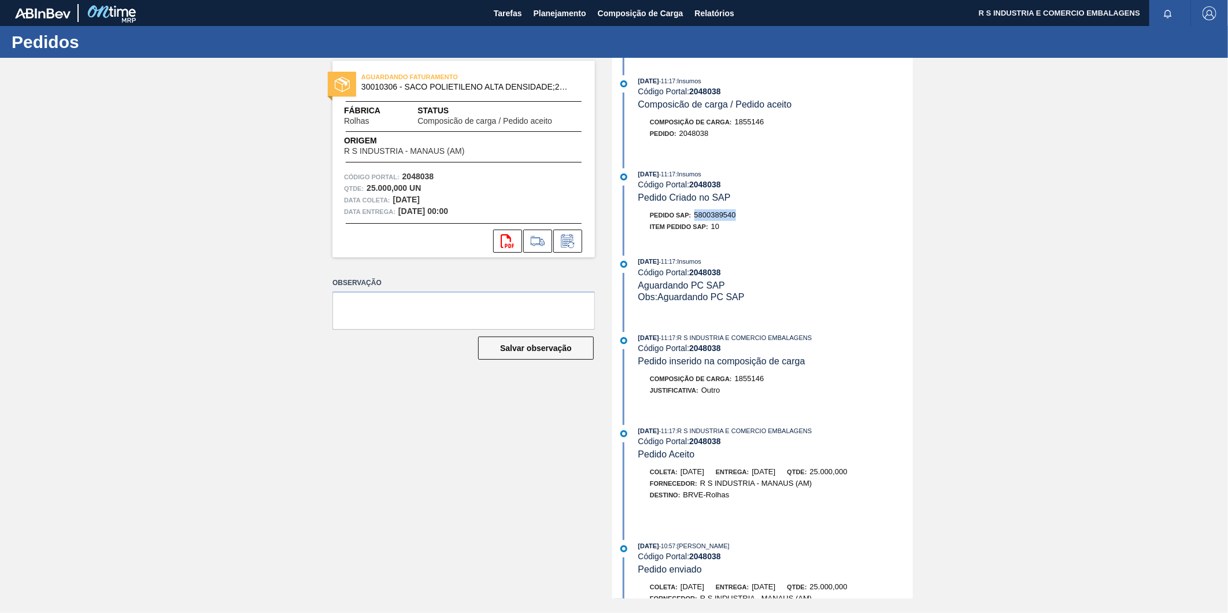
drag, startPoint x: 743, startPoint y: 217, endPoint x: 695, endPoint y: 220, distance: 47.5
click at [695, 220] on div "Pedido SAP: 5800389540" at bounding box center [776, 215] width 275 height 12
copy span "5800389540"
click at [712, 247] on div "[DATE] 11:17 : Insumos Código Portal: 2048038 Composicão de carga / Pedido acei…" at bounding box center [764, 328] width 298 height 541
click at [539, 13] on span "Planejamento" at bounding box center [560, 13] width 53 height 14
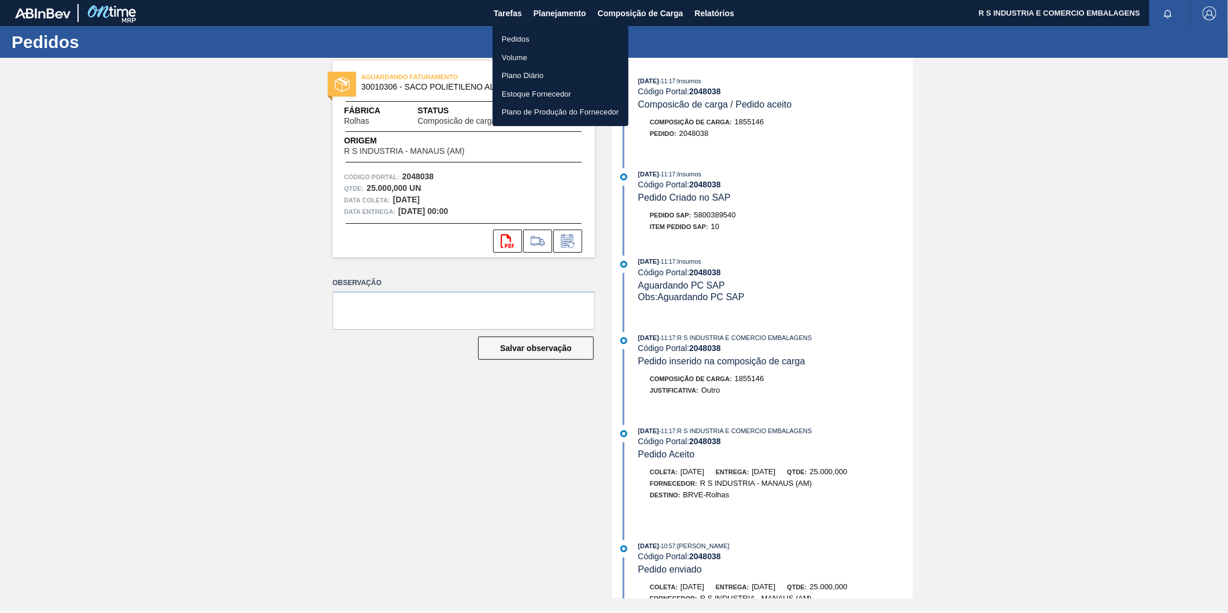
click at [527, 39] on li "Pedidos" at bounding box center [561, 39] width 136 height 19
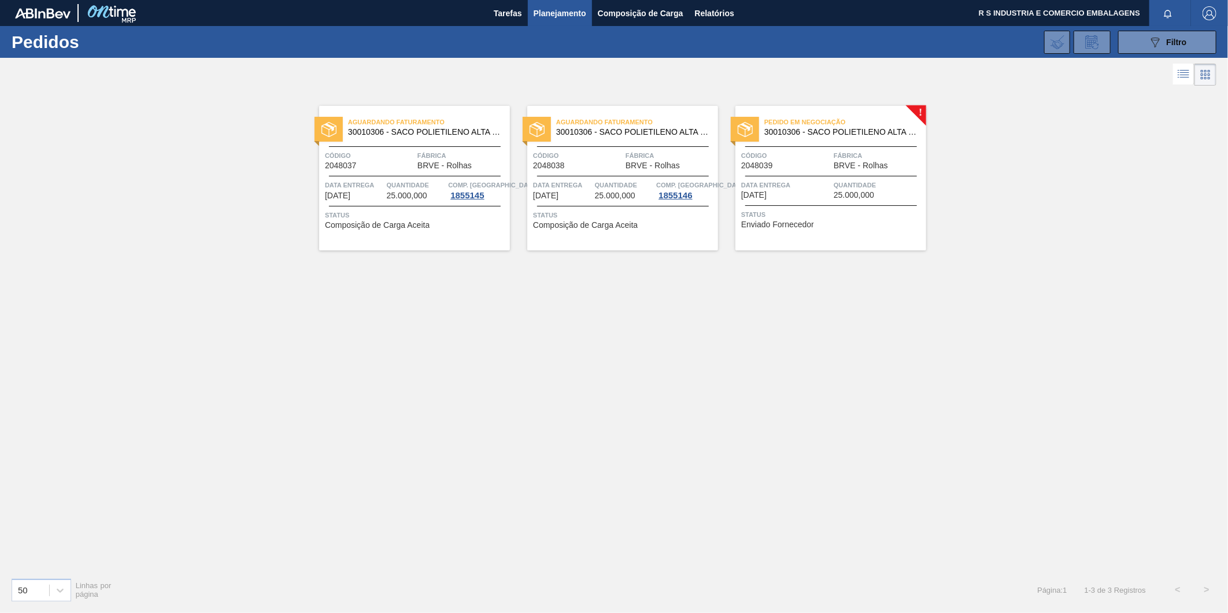
click at [800, 119] on span "Pedido em Negociação" at bounding box center [846, 122] width 162 height 12
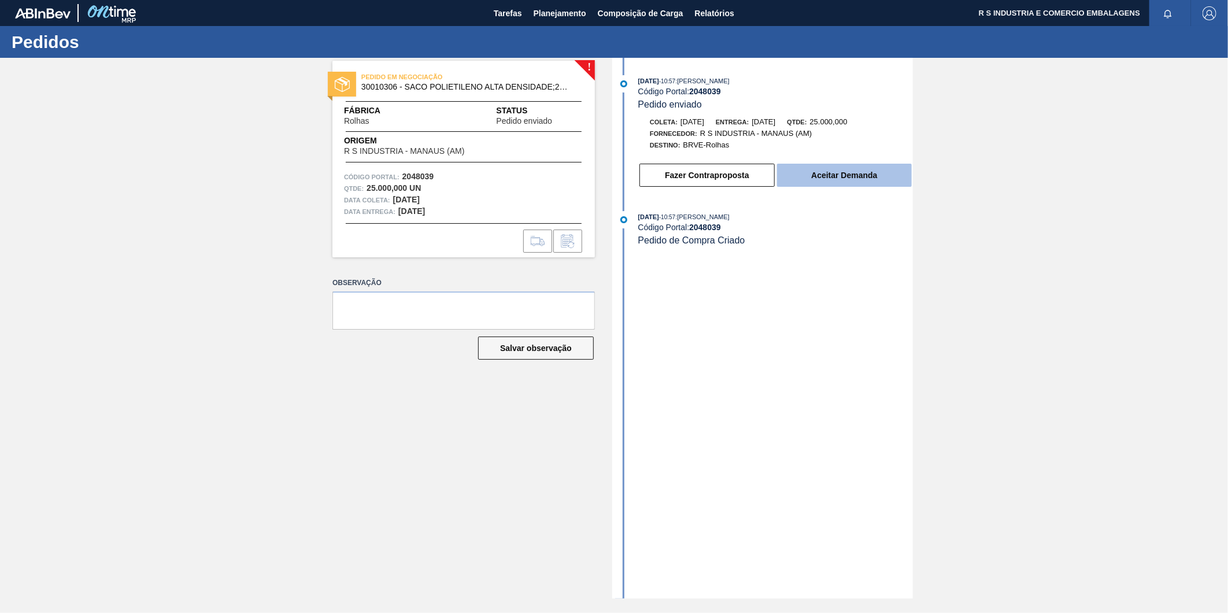
click at [833, 184] on button "Aceitar Demanda" at bounding box center [844, 175] width 135 height 23
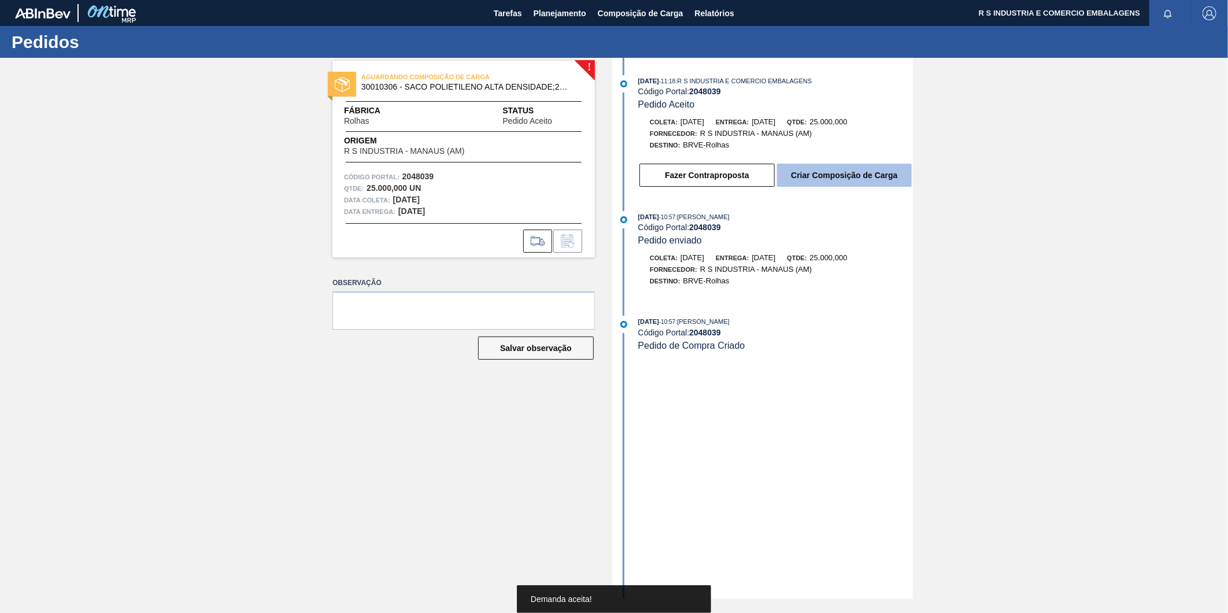
click at [808, 177] on button "Criar Composição de Carga" at bounding box center [844, 175] width 135 height 23
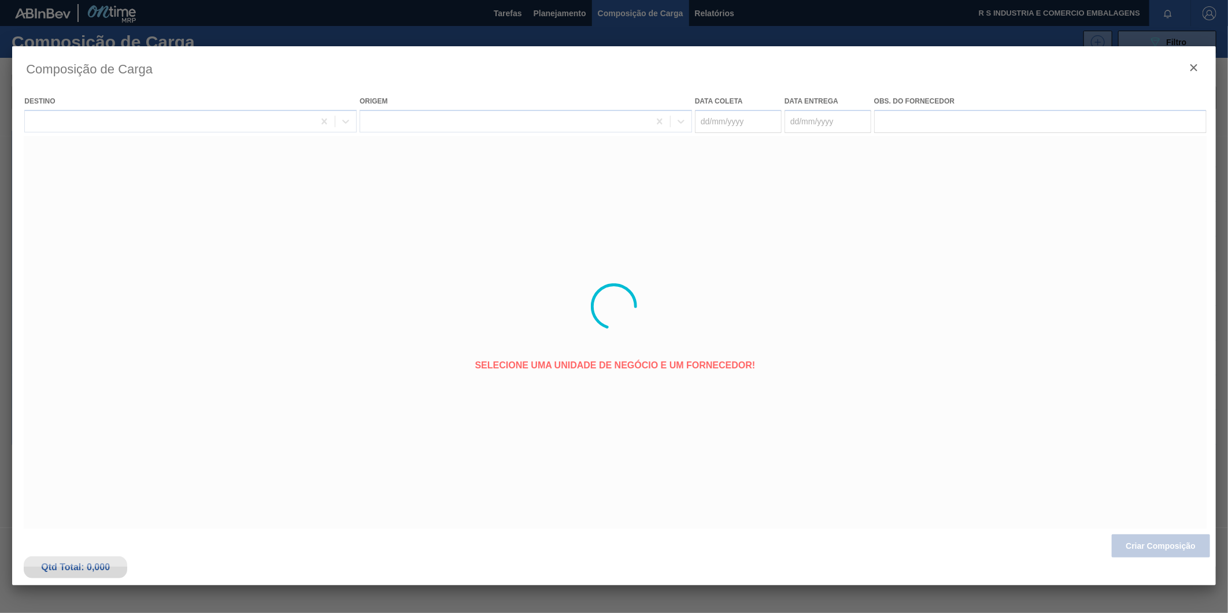
type coleta "[DATE]"
type Entrega "[DATE]"
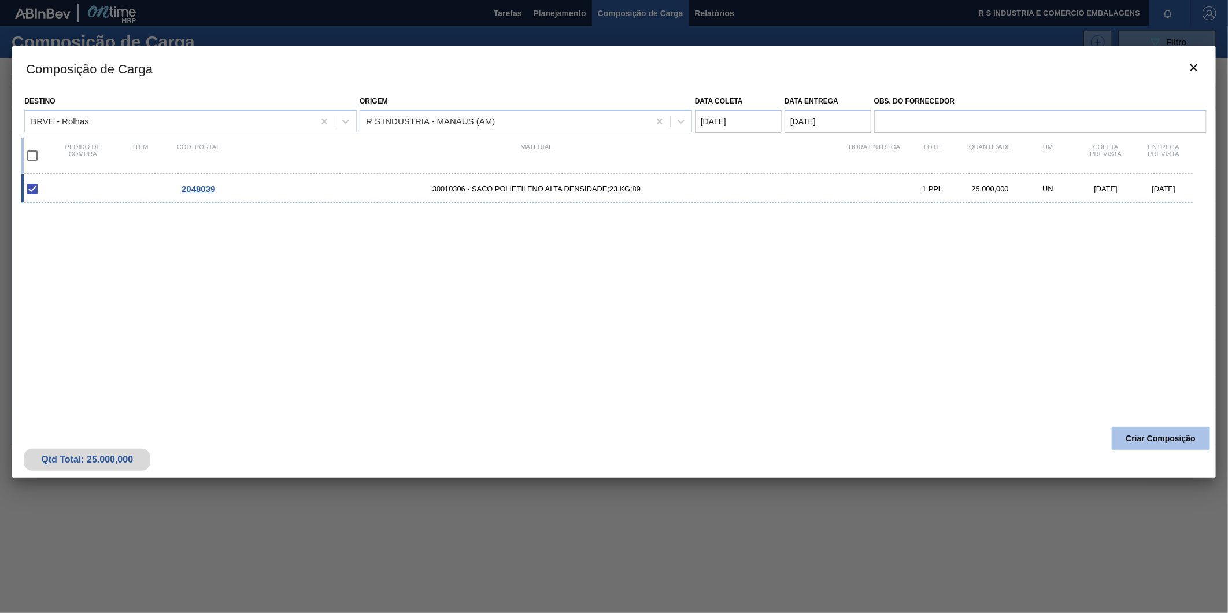
click at [1143, 437] on button "Criar Composição" at bounding box center [1161, 438] width 98 height 23
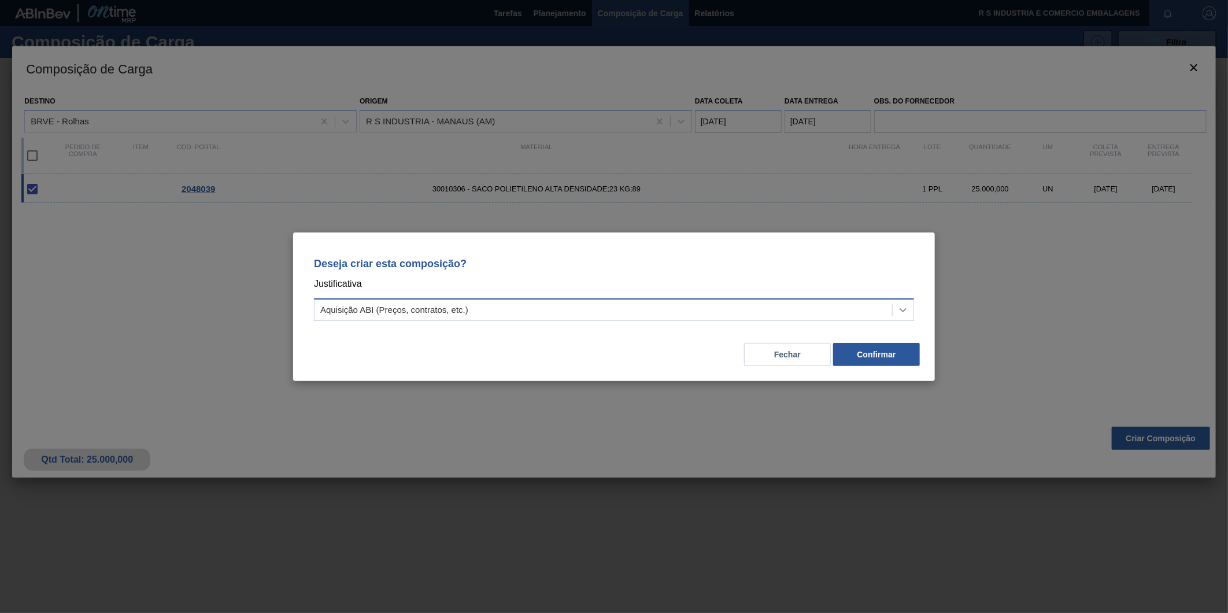
click at [903, 315] on div at bounding box center [903, 310] width 21 height 21
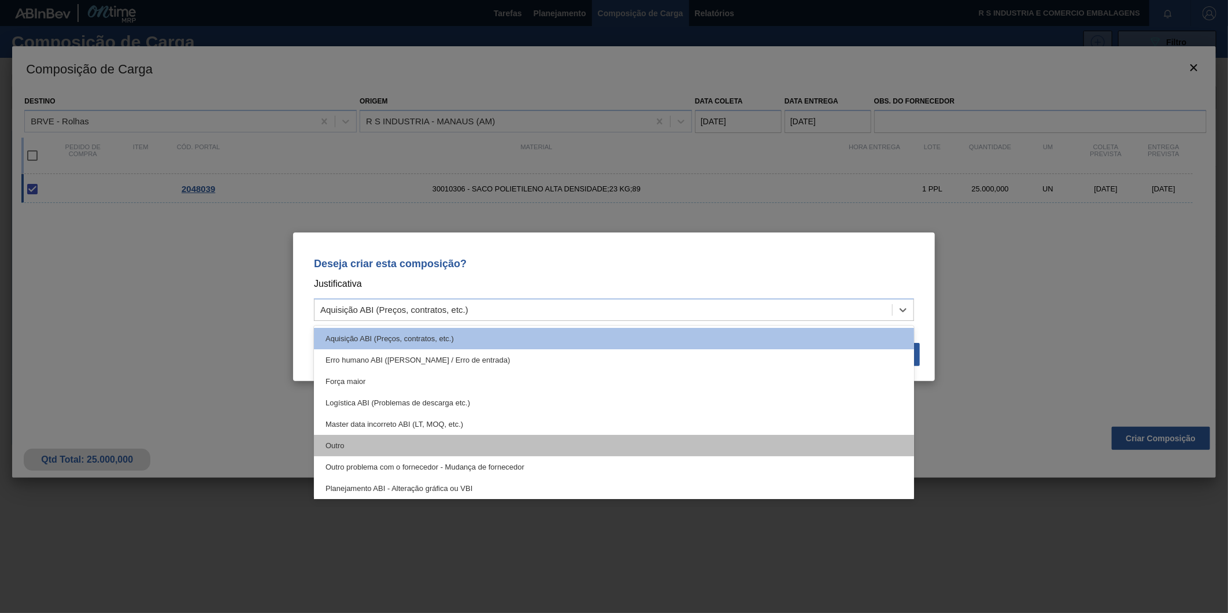
click at [382, 442] on div "Outro" at bounding box center [614, 445] width 600 height 21
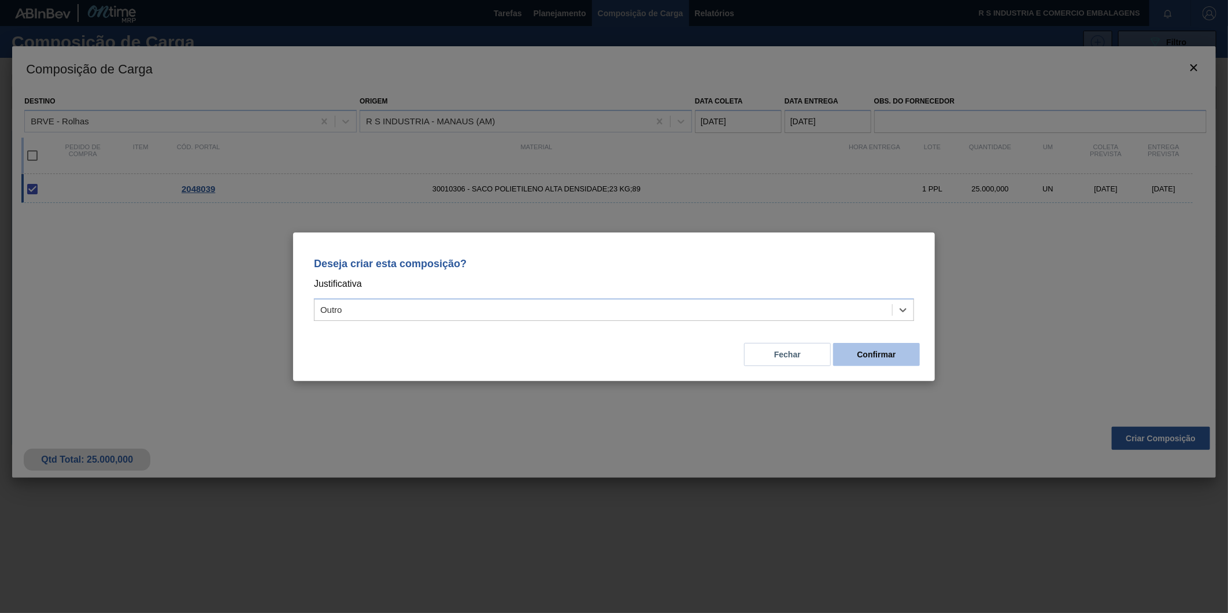
click at [858, 359] on button "Confirmar" at bounding box center [876, 354] width 87 height 23
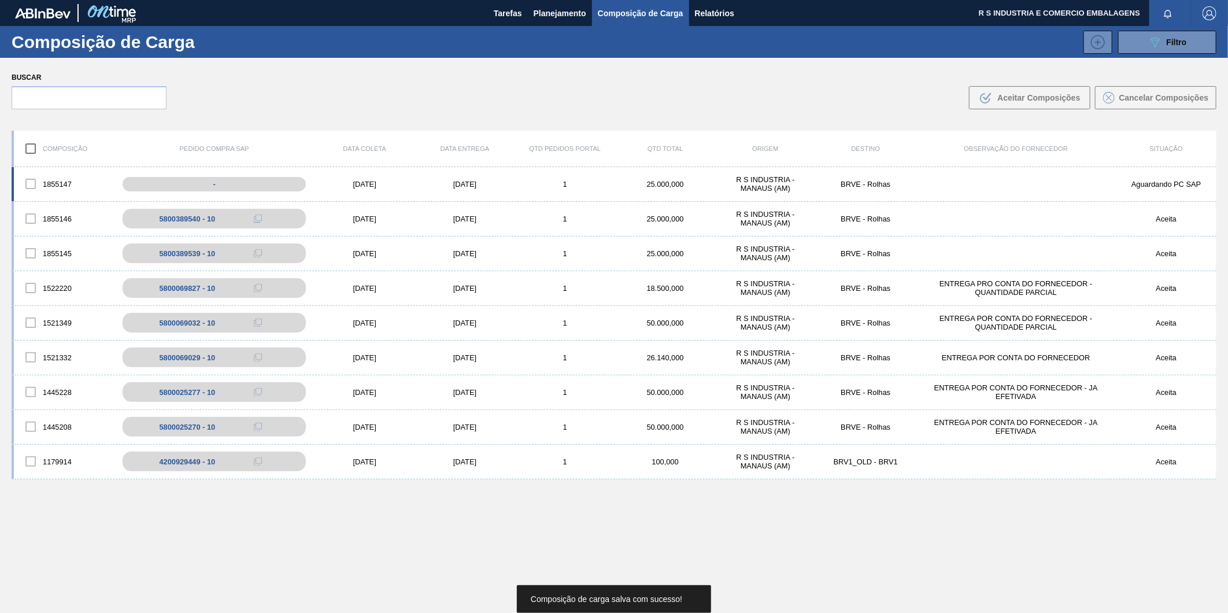
click at [383, 189] on div "1855147 - [DATE] [DATE] 1 25.000,000 R S INDUSTRIA - MANAUS (AM) BRVE - Rolhas …" at bounding box center [614, 184] width 1205 height 35
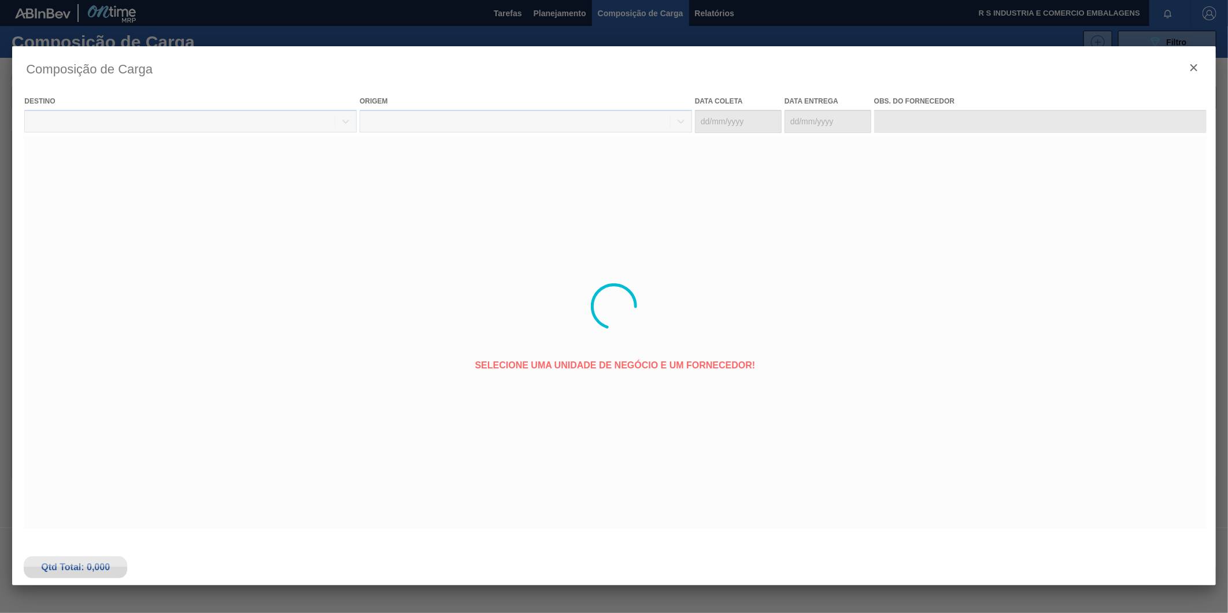
type coleta "[DATE]"
type Entrega "[DATE]"
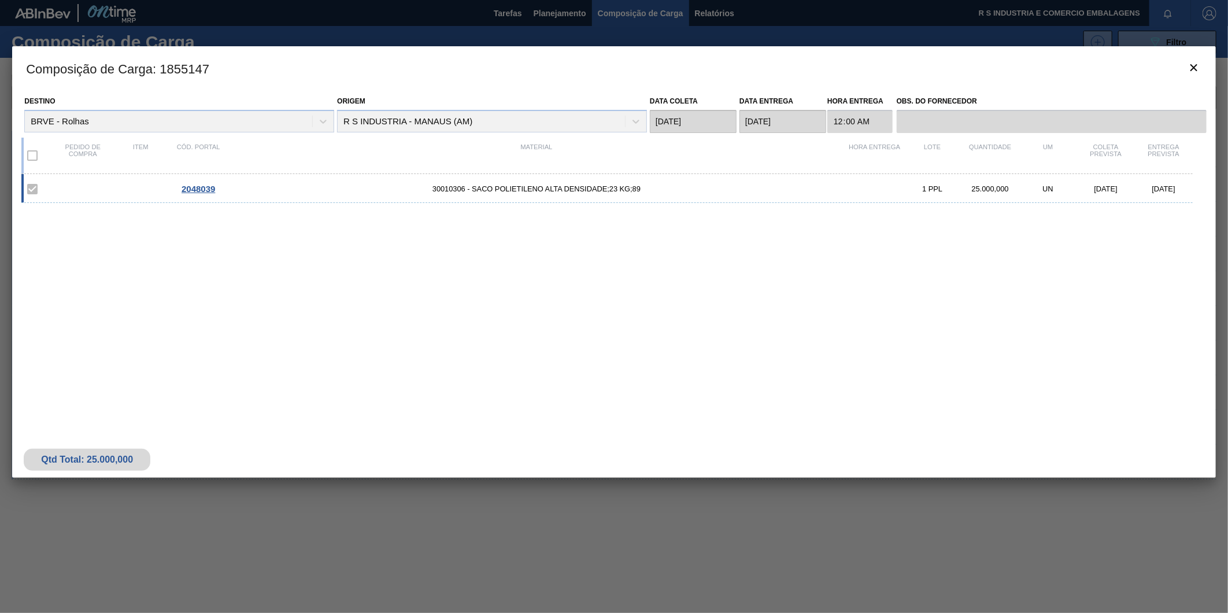
click at [253, 194] on div "2048039 30010306 - SACO POLIETILENO ALTA DENSIDADE;23 KG;89 1 PPL 25.000,000 UN…" at bounding box center [607, 188] width 1172 height 29
click at [202, 193] on span "2048039" at bounding box center [199, 189] width 34 height 10
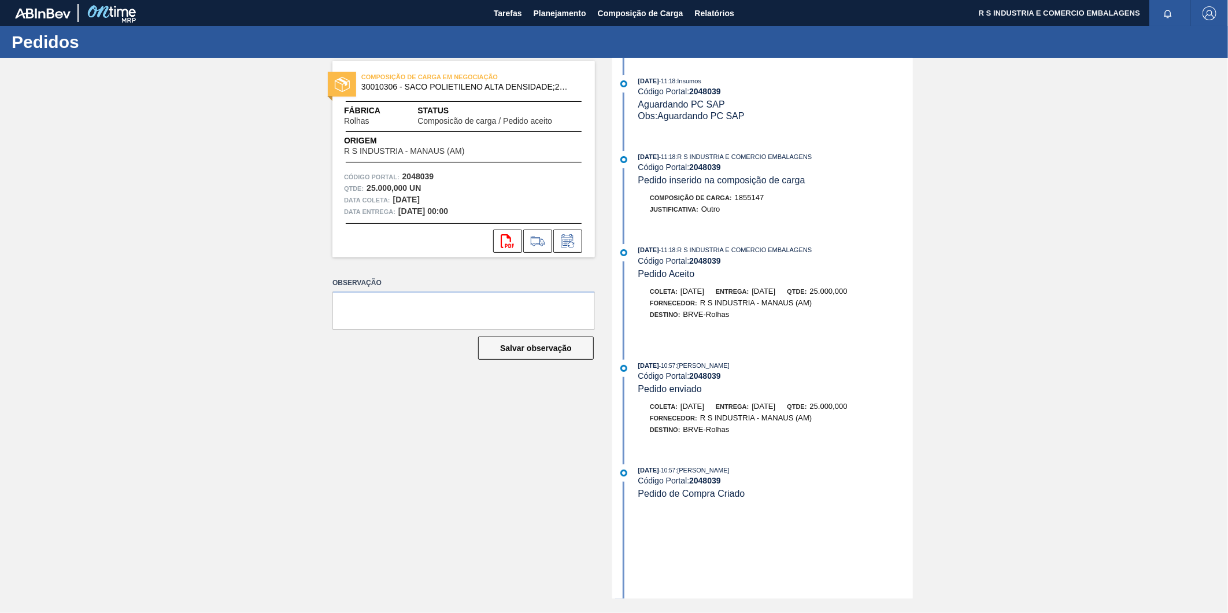
click at [795, 471] on div "[DATE] 10:57 : [PERSON_NAME]" at bounding box center [776, 470] width 275 height 12
click at [575, 10] on span "Planejamento" at bounding box center [560, 13] width 53 height 14
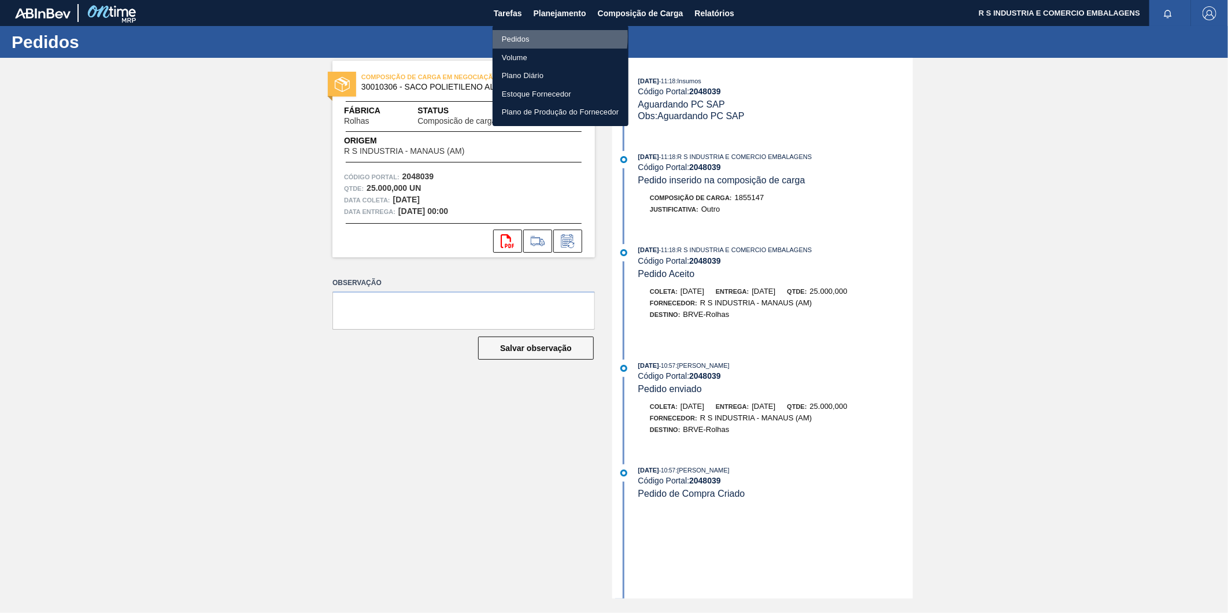
click at [523, 36] on li "Pedidos" at bounding box center [561, 39] width 136 height 19
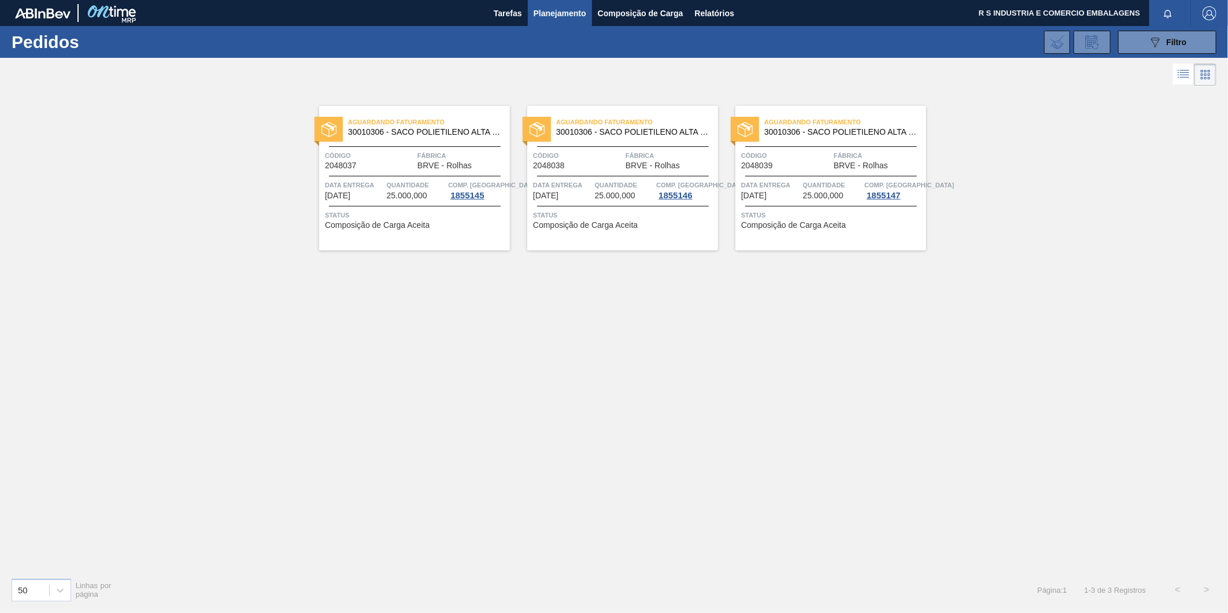
click at [820, 154] on span "Código" at bounding box center [786, 156] width 90 height 12
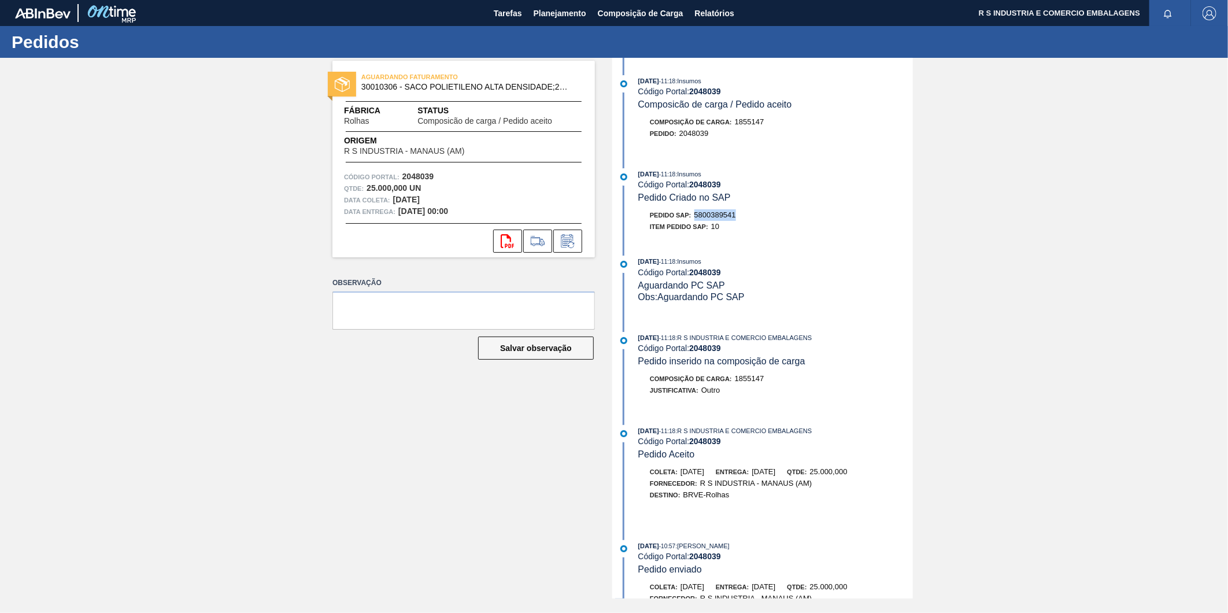
drag, startPoint x: 743, startPoint y: 215, endPoint x: 697, endPoint y: 220, distance: 46.0
click at [697, 220] on div "Pedido SAP: 5800389541" at bounding box center [776, 215] width 275 height 12
copy span "5800389541"
click at [547, 10] on span "Planejamento" at bounding box center [560, 13] width 53 height 14
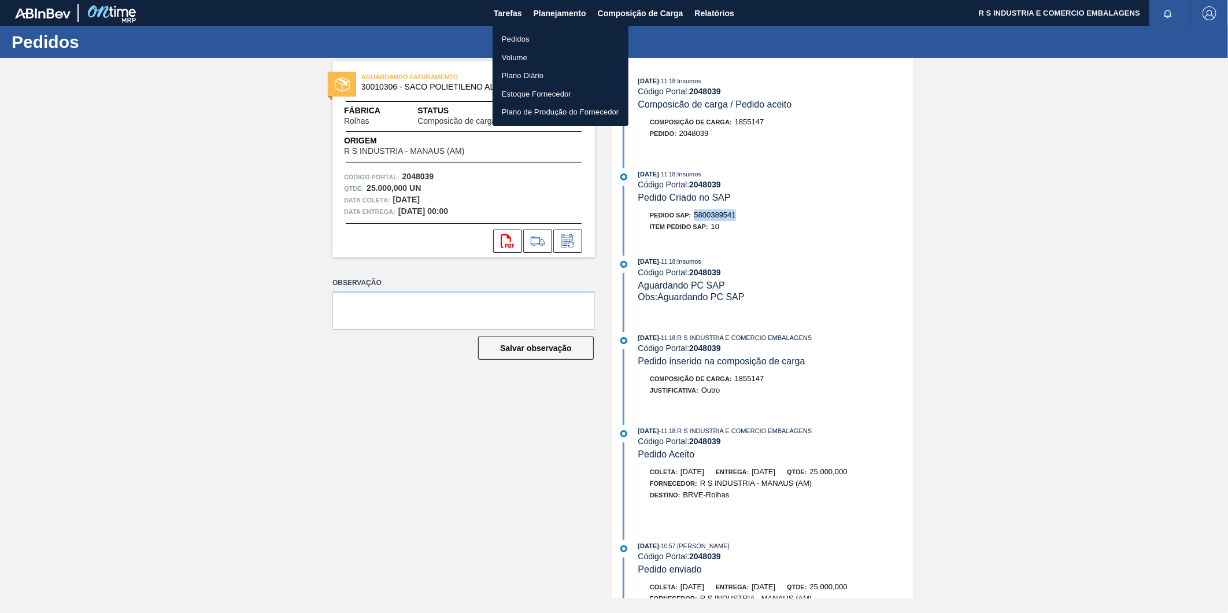
click at [536, 35] on li "Pedidos" at bounding box center [561, 39] width 136 height 19
